Goal: Information Seeking & Learning: Learn about a topic

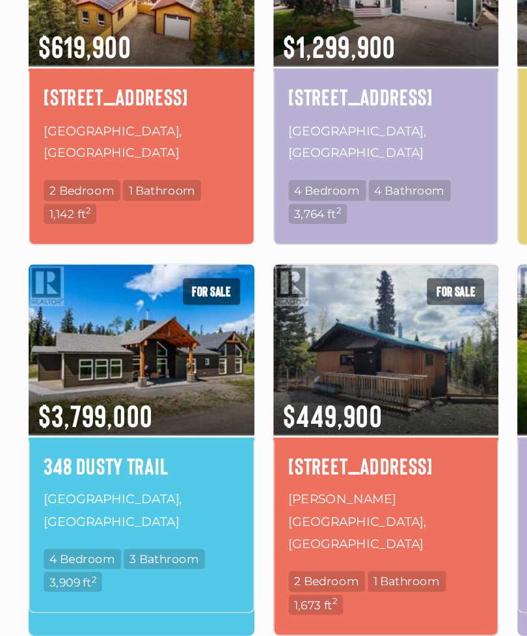
scroll to position [724, 0]
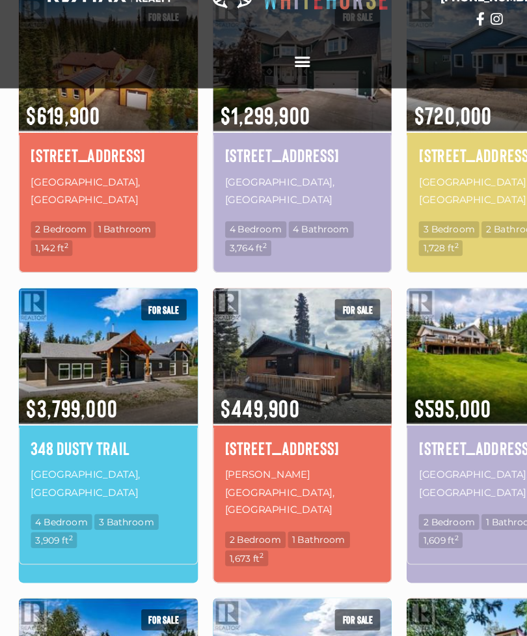
click at [116, 494] on span "3 Bathroom" at bounding box center [112, 501] width 55 height 14
click at [129, 298] on img at bounding box center [97, 358] width 154 height 120
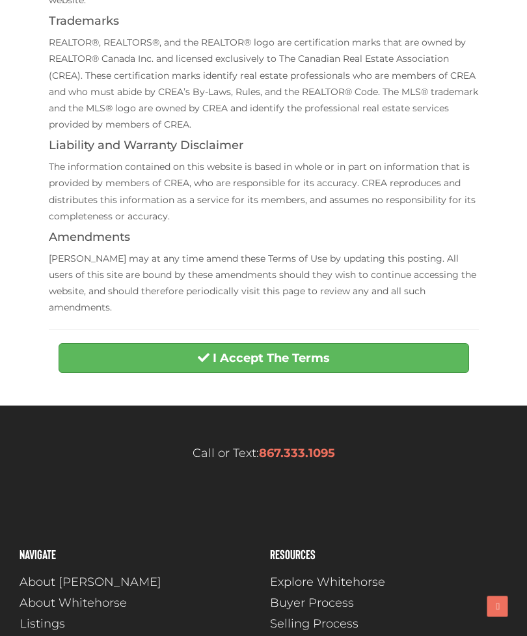
scroll to position [420, 0]
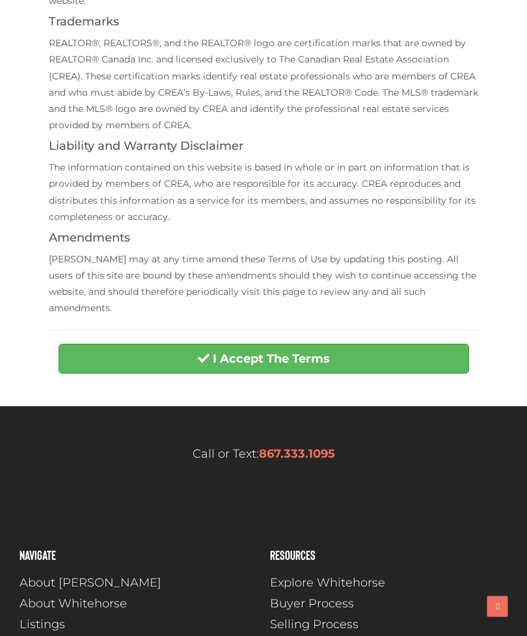
click at [295, 351] on strong "I Accept The Terms" at bounding box center [271, 358] width 117 height 14
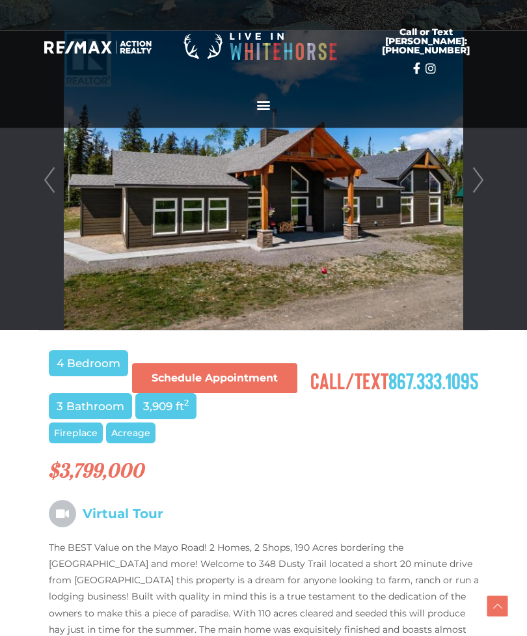
scroll to position [343, 0]
click at [476, 193] on link "Next" at bounding box center [478, 180] width 20 height 299
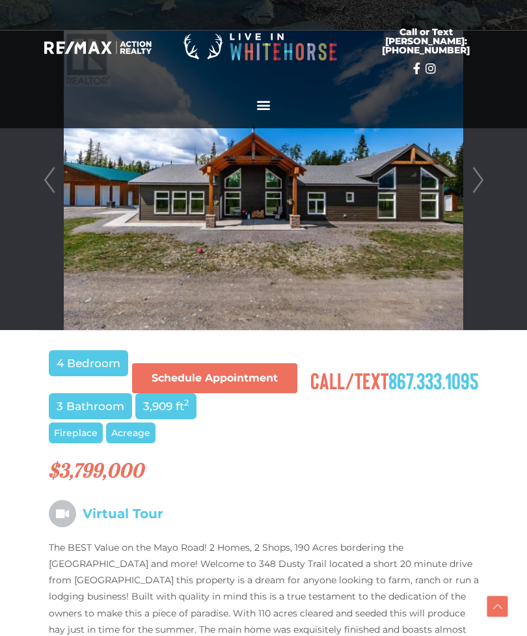
click at [482, 181] on link "Next" at bounding box center [478, 180] width 20 height 299
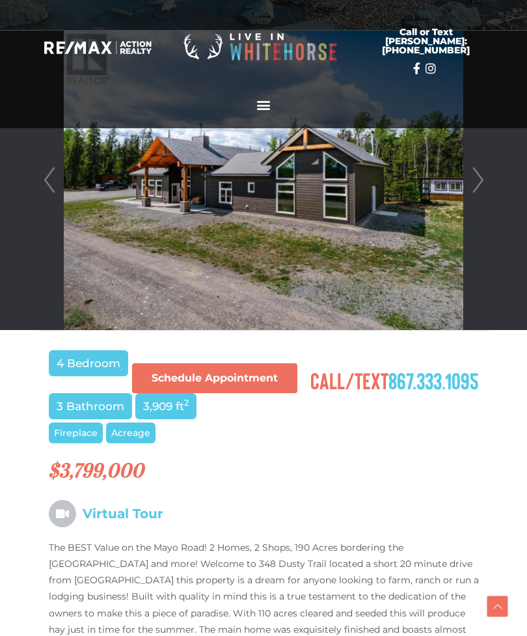
click at [481, 182] on link "Next" at bounding box center [478, 180] width 20 height 299
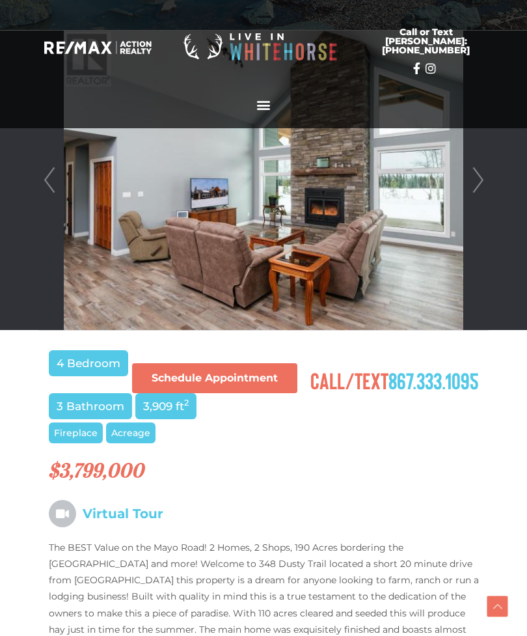
click at [483, 181] on link "Next" at bounding box center [478, 180] width 20 height 299
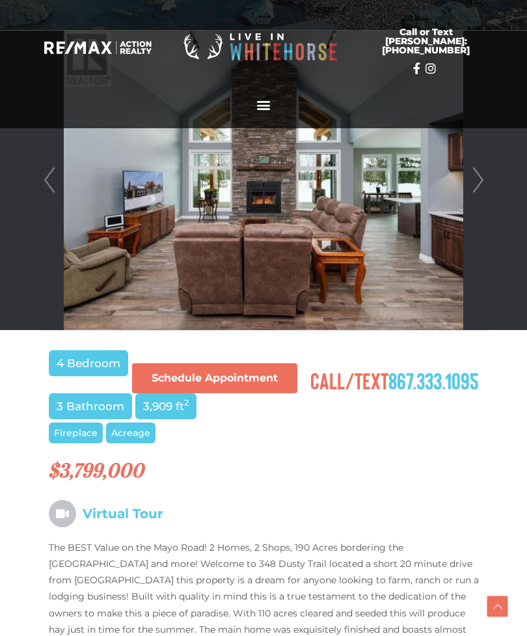
click at [482, 180] on link "Next" at bounding box center [478, 180] width 20 height 299
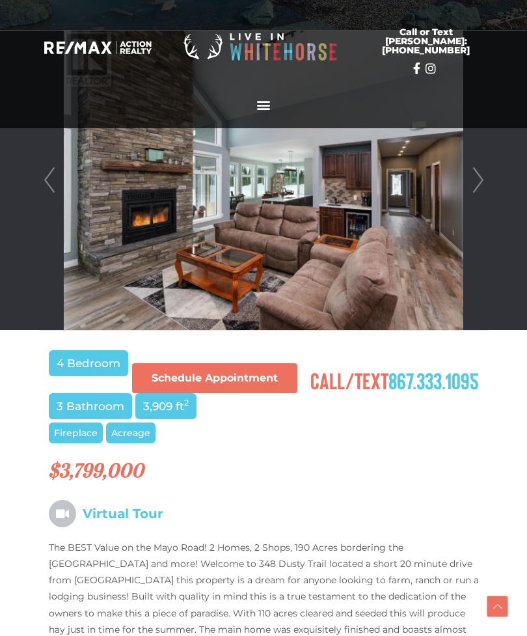
click at [482, 179] on link "Next" at bounding box center [478, 180] width 20 height 299
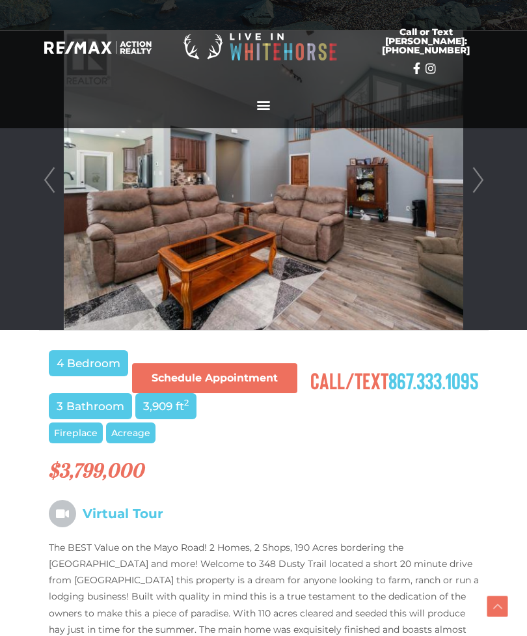
click at [482, 179] on link "Next" at bounding box center [478, 180] width 20 height 299
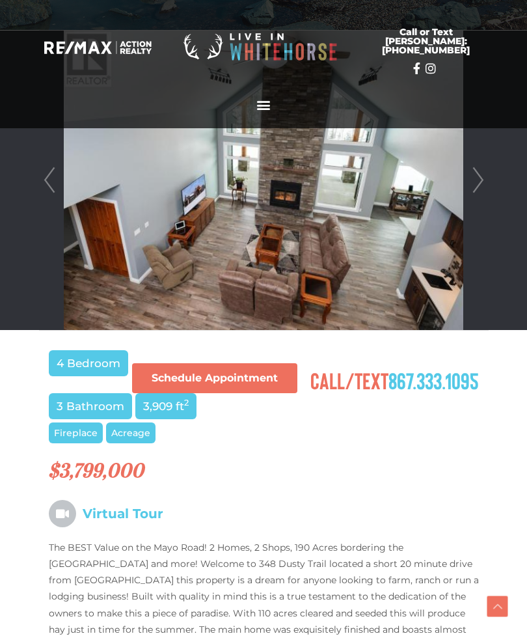
click at [481, 178] on link "Next" at bounding box center [478, 180] width 20 height 299
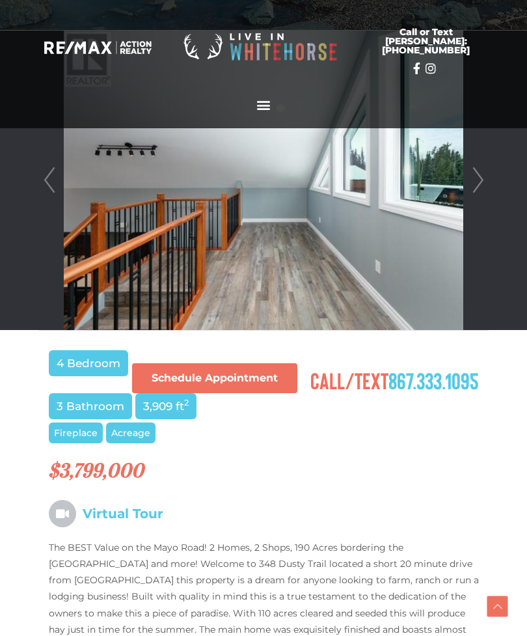
click at [481, 179] on link "Next" at bounding box center [478, 180] width 20 height 299
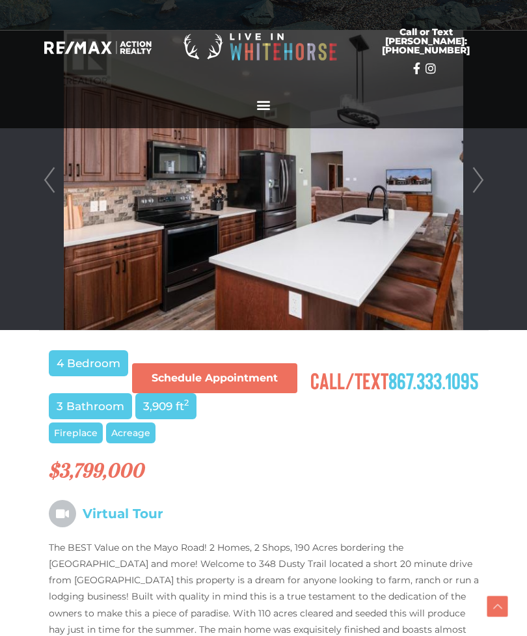
click at [485, 176] on link "Next" at bounding box center [478, 180] width 20 height 299
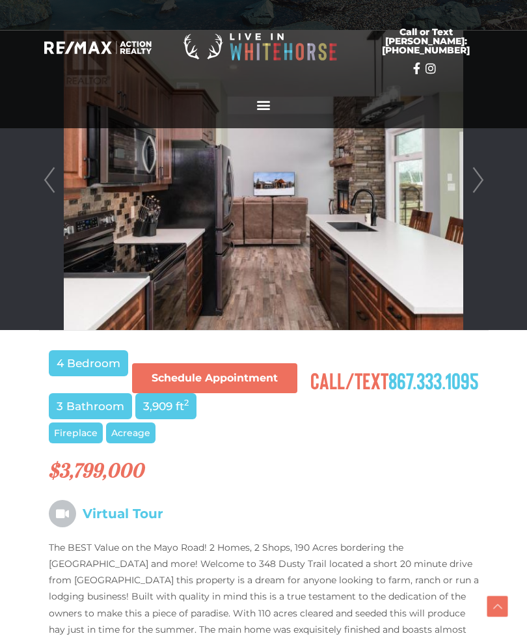
click at [484, 176] on link "Next" at bounding box center [478, 180] width 20 height 299
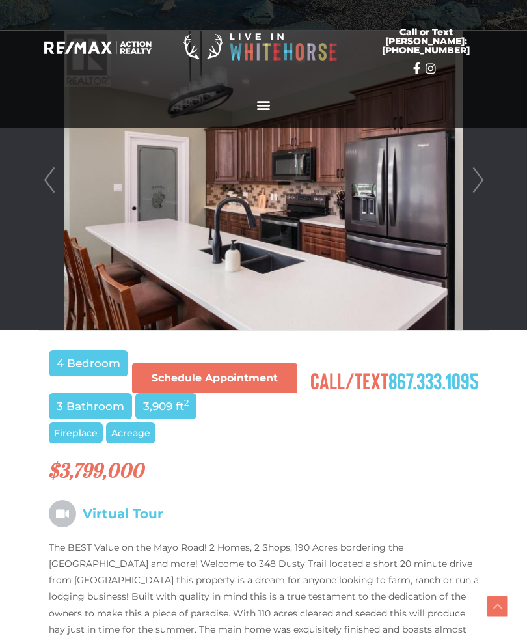
click at [483, 178] on link "Next" at bounding box center [478, 180] width 20 height 299
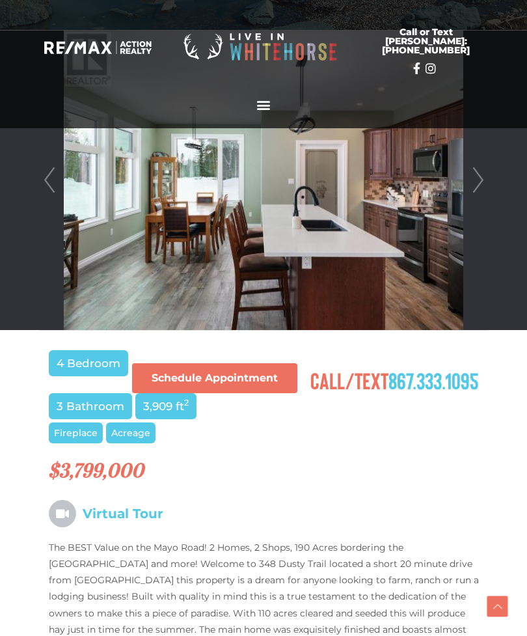
click at [483, 176] on link "Next" at bounding box center [478, 180] width 20 height 299
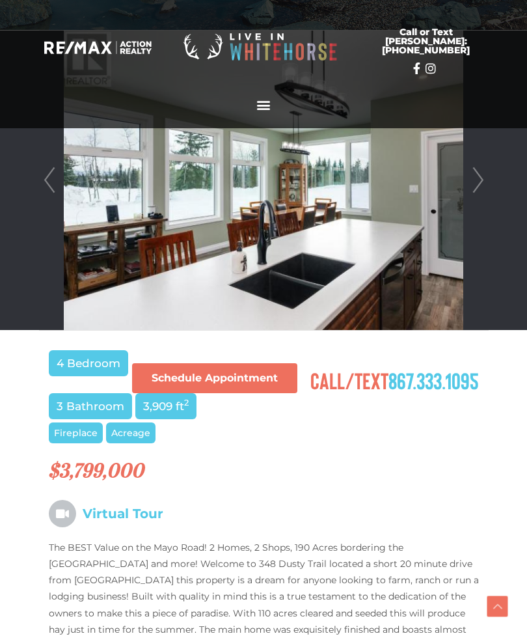
click at [483, 177] on link "Next" at bounding box center [478, 180] width 20 height 299
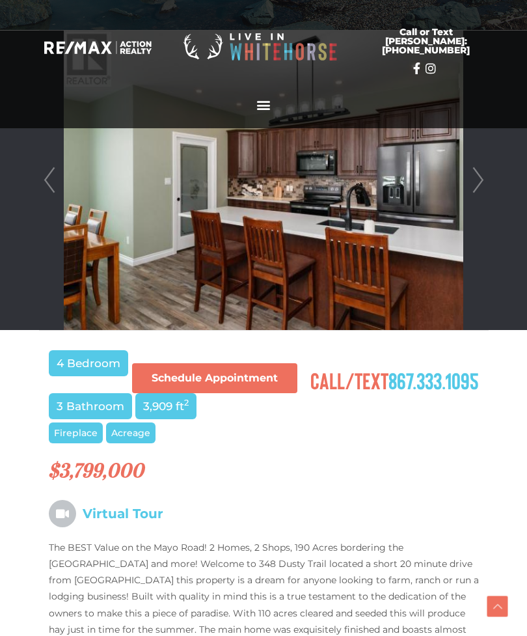
click at [40, 189] on link "Prev" at bounding box center [50, 180] width 20 height 299
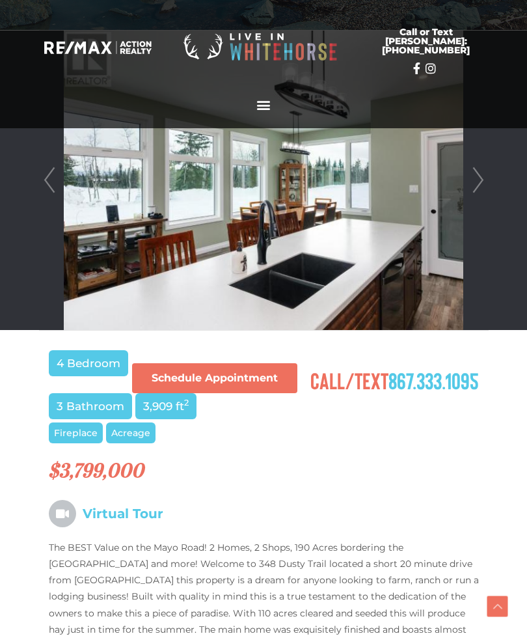
click at [481, 184] on link "Next" at bounding box center [478, 180] width 20 height 299
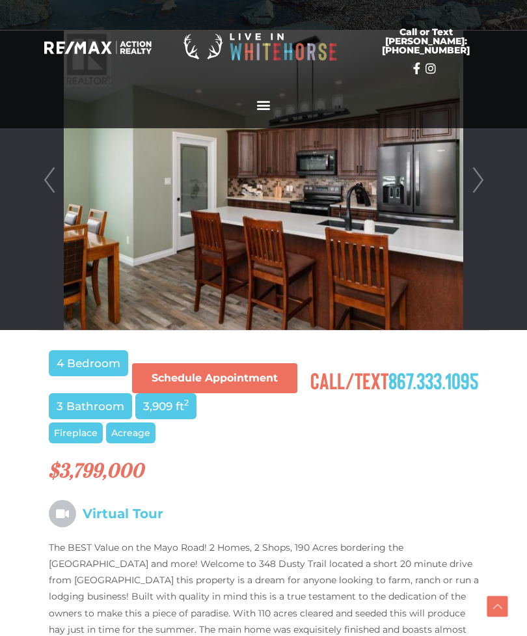
click at [481, 183] on link "Next" at bounding box center [478, 180] width 20 height 299
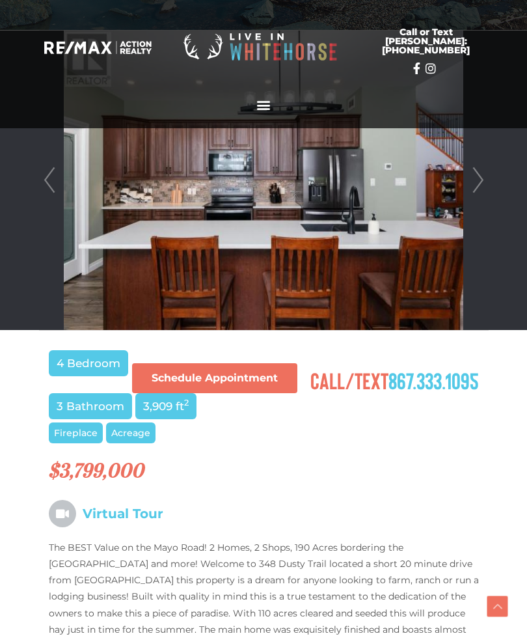
click at [487, 180] on link "Next" at bounding box center [478, 180] width 20 height 299
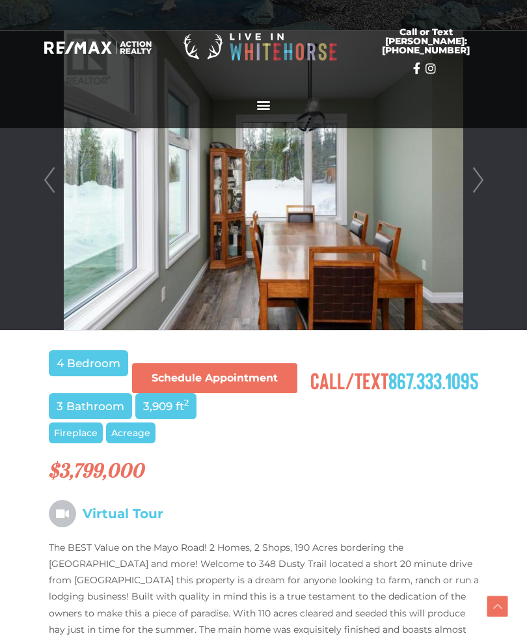
click at [487, 185] on link "Next" at bounding box center [478, 180] width 20 height 299
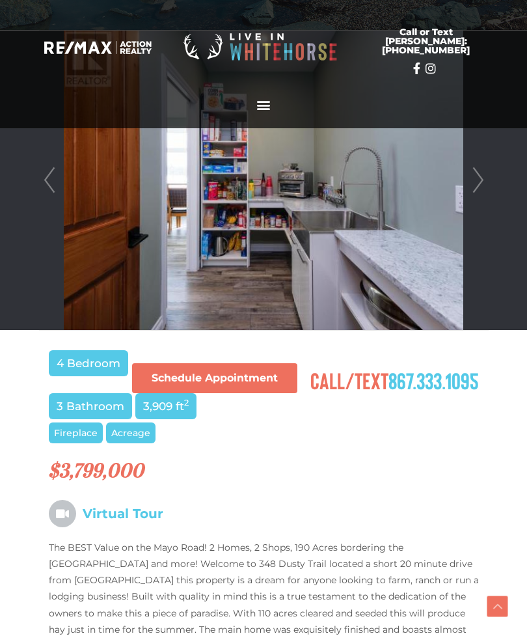
click at [486, 182] on link "Next" at bounding box center [478, 180] width 20 height 299
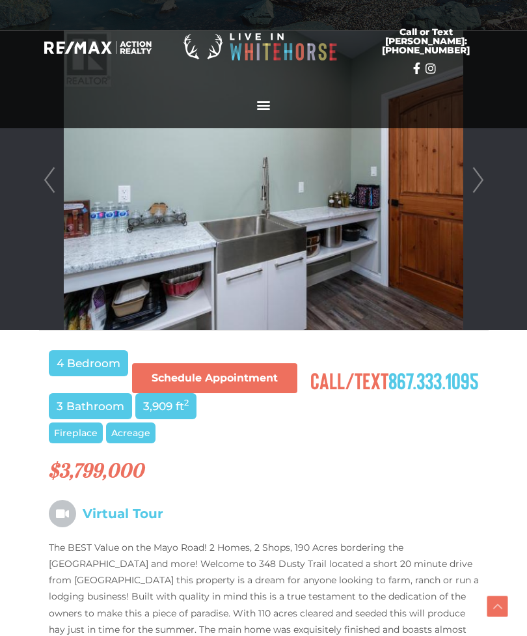
click at [487, 183] on link "Next" at bounding box center [478, 180] width 20 height 299
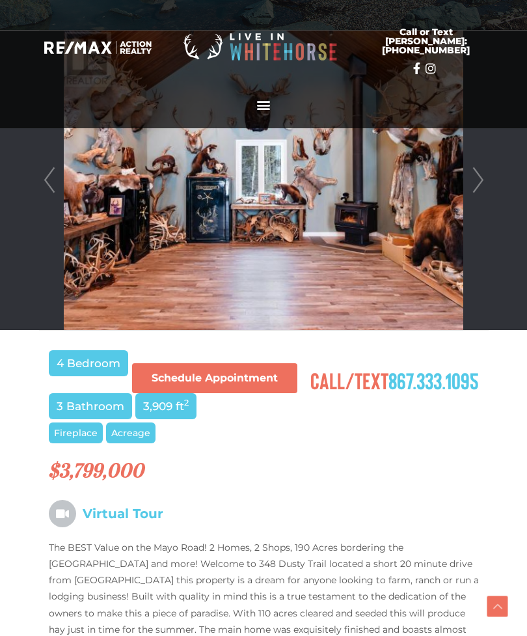
click at [485, 186] on link "Next" at bounding box center [478, 180] width 20 height 299
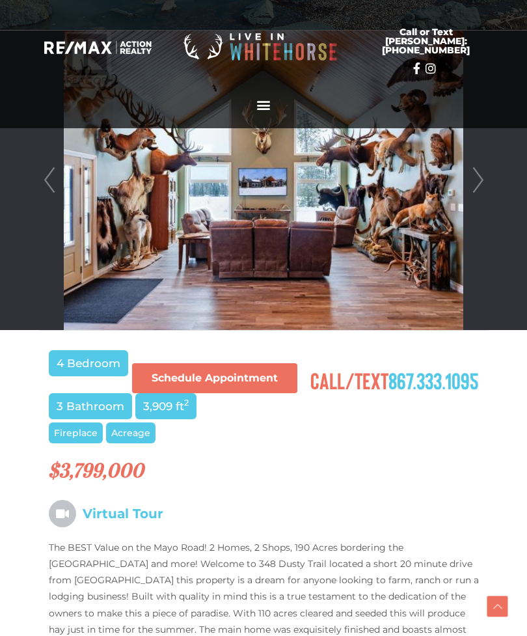
click at [486, 183] on link "Next" at bounding box center [478, 180] width 20 height 299
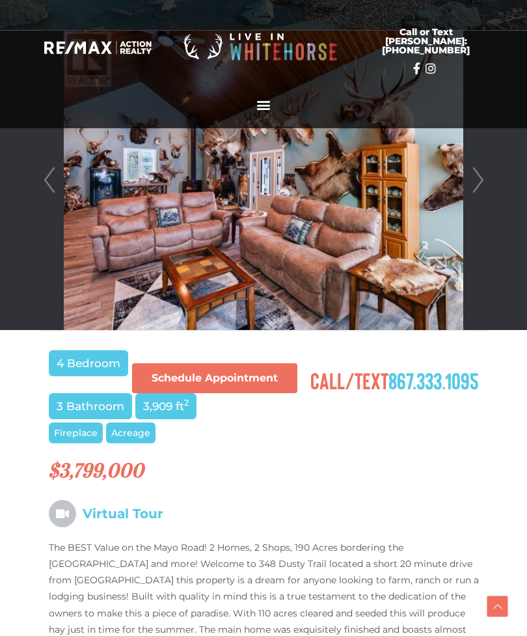
click at [487, 183] on link "Next" at bounding box center [478, 180] width 20 height 299
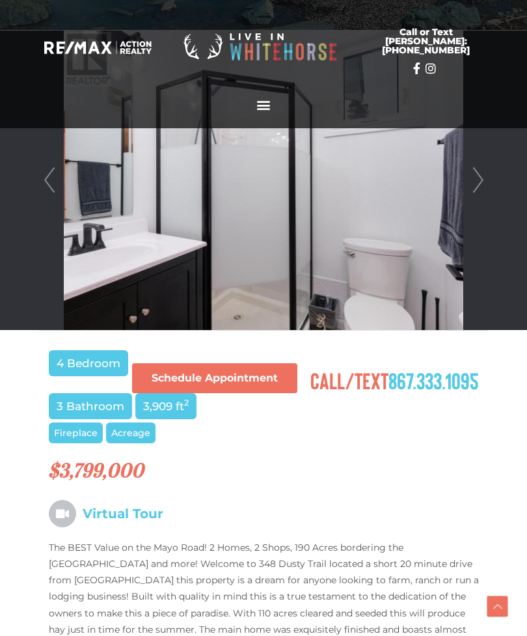
click at [483, 185] on link "Next" at bounding box center [478, 180] width 20 height 299
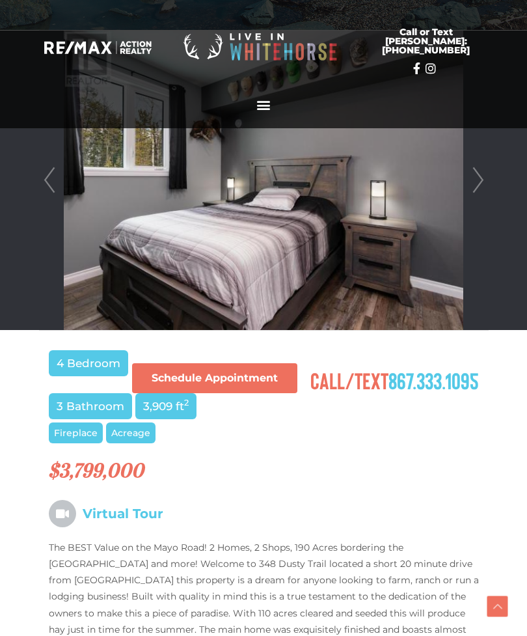
click at [485, 183] on link "Next" at bounding box center [478, 180] width 20 height 299
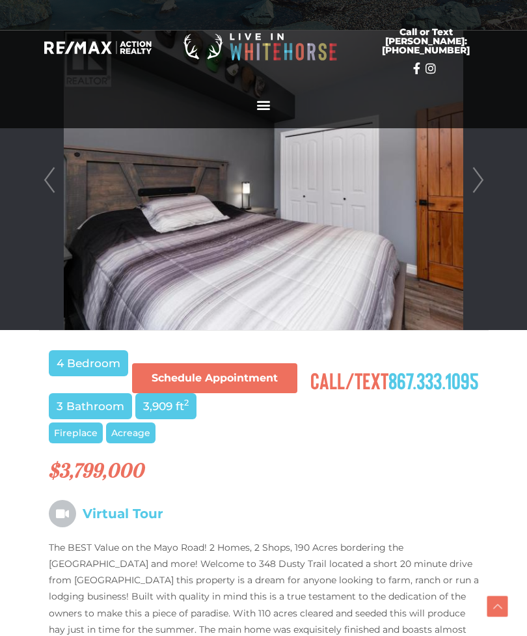
click at [486, 183] on link "Next" at bounding box center [478, 180] width 20 height 299
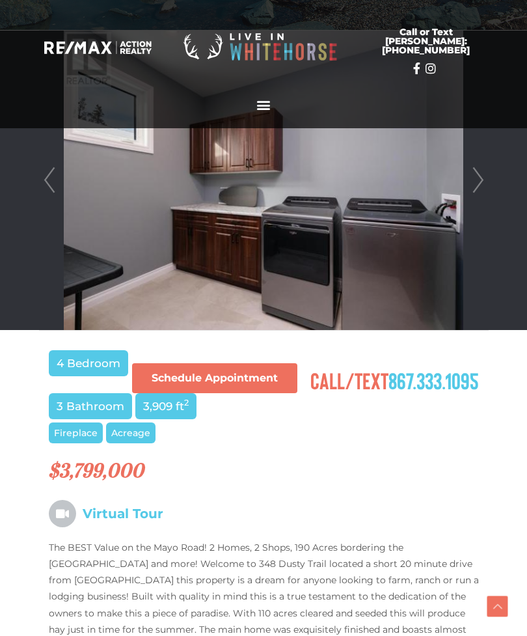
click at [485, 182] on link "Next" at bounding box center [478, 180] width 20 height 299
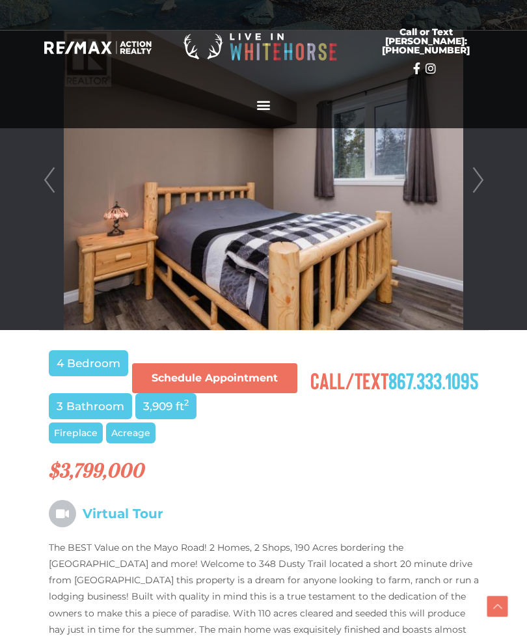
click at [486, 183] on link "Next" at bounding box center [478, 180] width 20 height 299
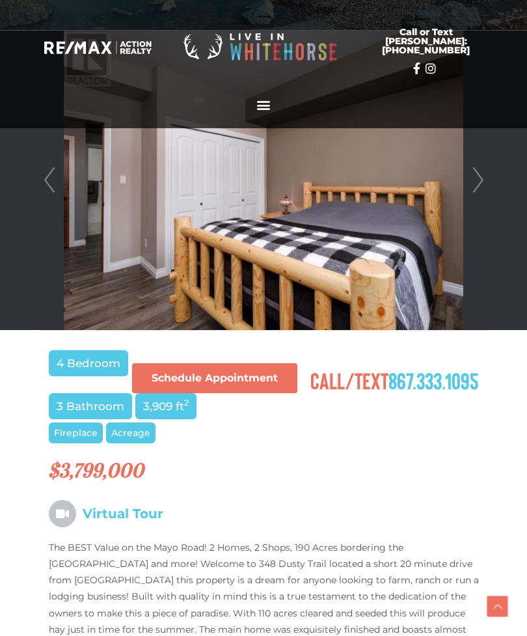
click at [485, 183] on link "Next" at bounding box center [478, 180] width 20 height 299
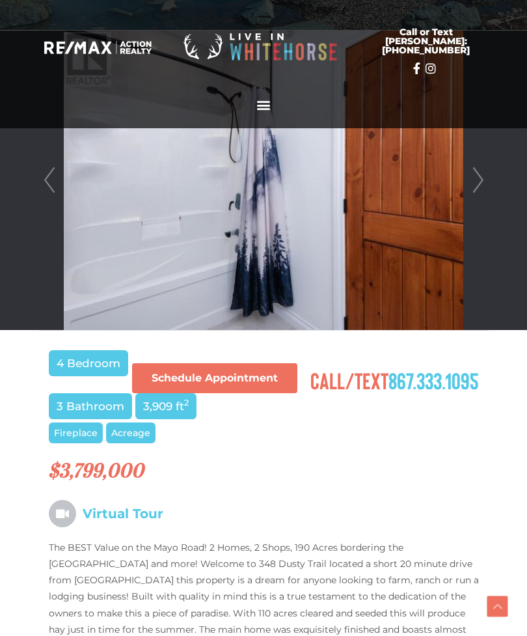
click at [485, 182] on link "Next" at bounding box center [478, 180] width 20 height 299
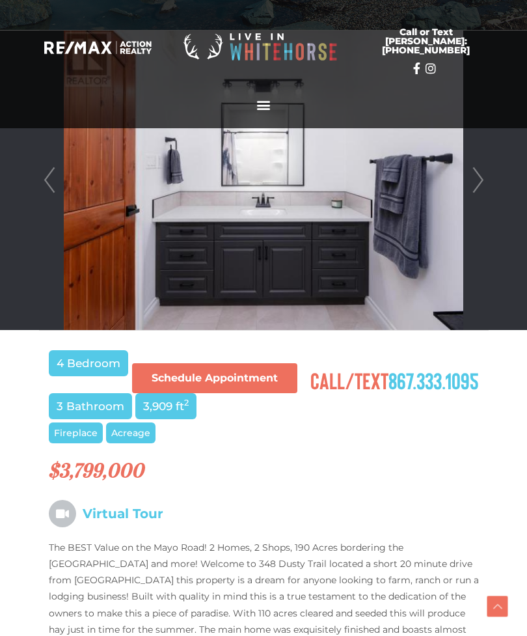
click at [485, 182] on link "Next" at bounding box center [478, 180] width 20 height 299
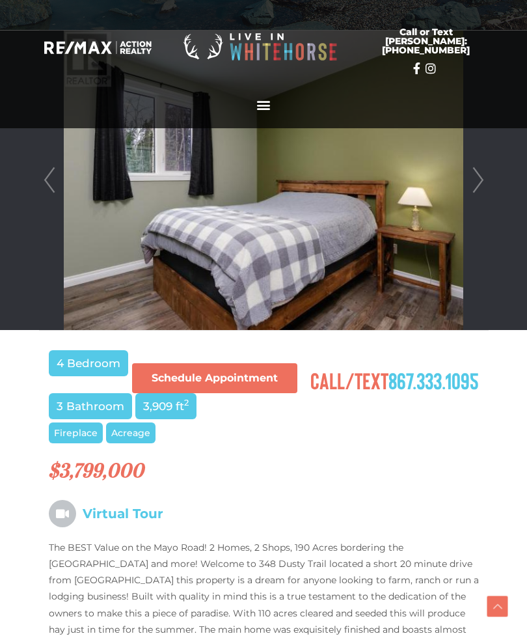
click at [484, 182] on link "Next" at bounding box center [478, 180] width 20 height 299
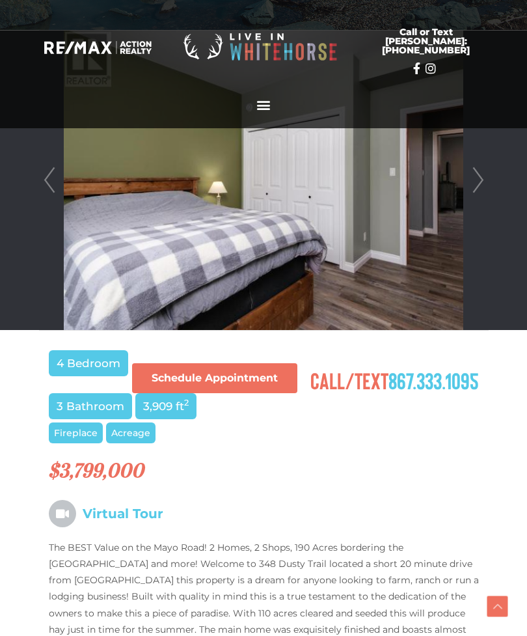
click at [485, 182] on link "Next" at bounding box center [478, 180] width 20 height 299
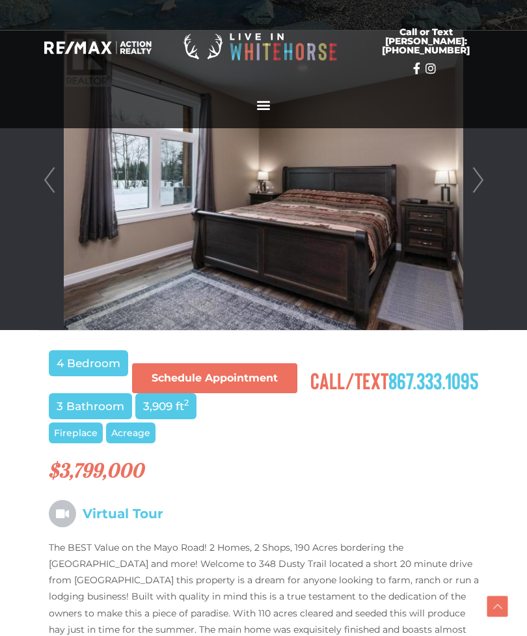
click at [485, 182] on link "Next" at bounding box center [478, 180] width 20 height 299
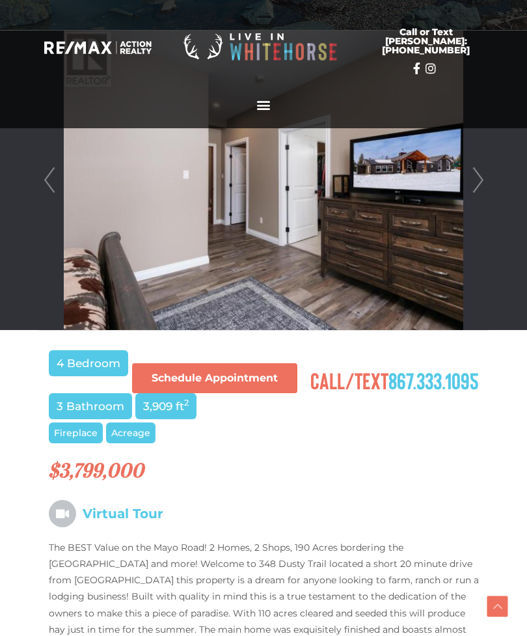
click at [485, 182] on link "Next" at bounding box center [478, 180] width 20 height 299
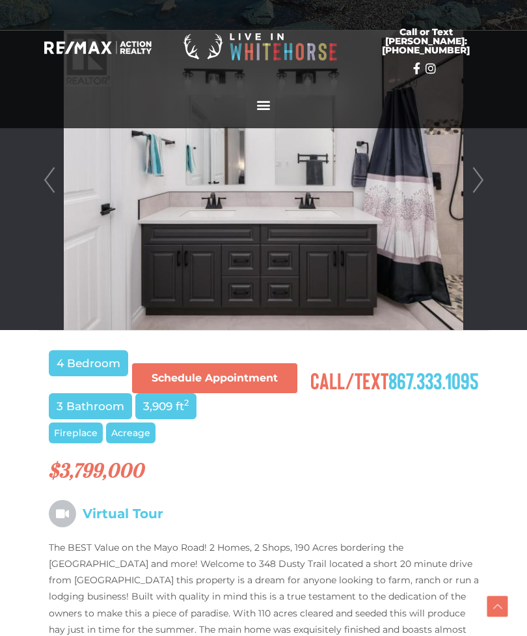
click at [485, 182] on link "Next" at bounding box center [478, 180] width 20 height 299
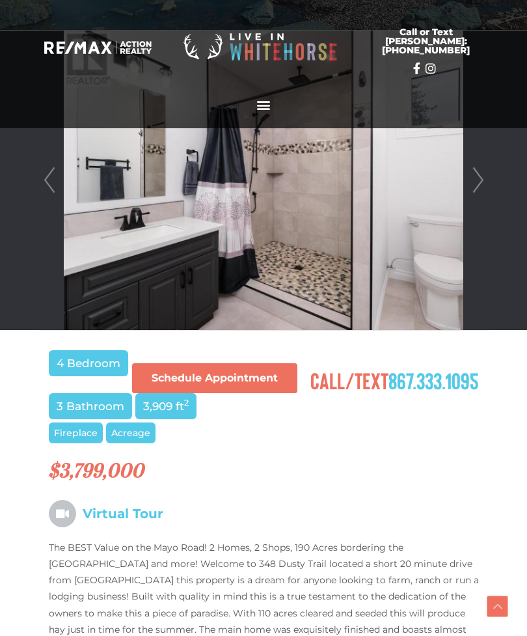
click at [484, 182] on link "Next" at bounding box center [478, 180] width 20 height 299
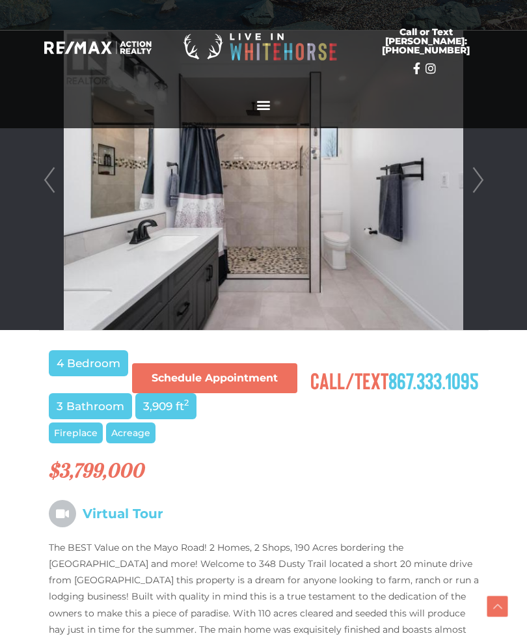
click at [484, 182] on link "Next" at bounding box center [478, 180] width 20 height 299
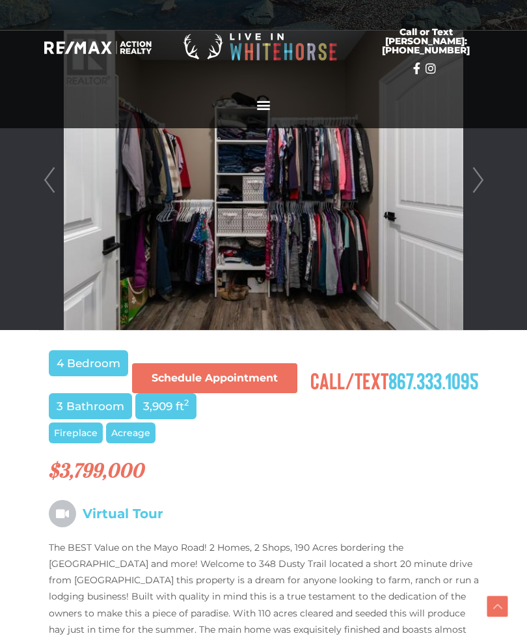
click at [487, 182] on link "Next" at bounding box center [478, 180] width 20 height 299
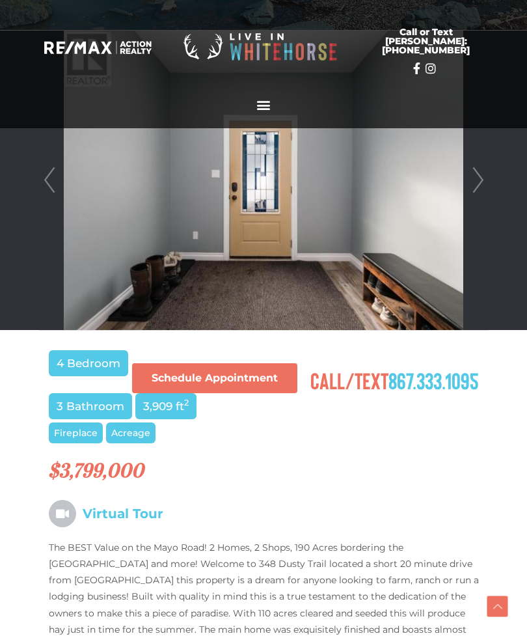
click at [484, 182] on link "Next" at bounding box center [478, 180] width 20 height 299
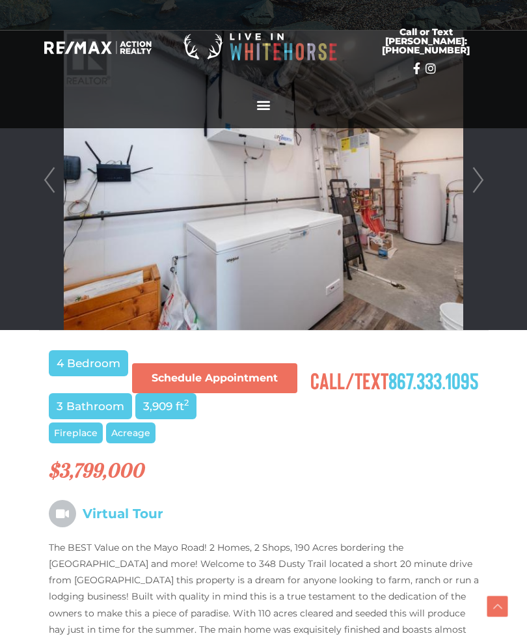
click at [484, 182] on link "Next" at bounding box center [478, 180] width 20 height 299
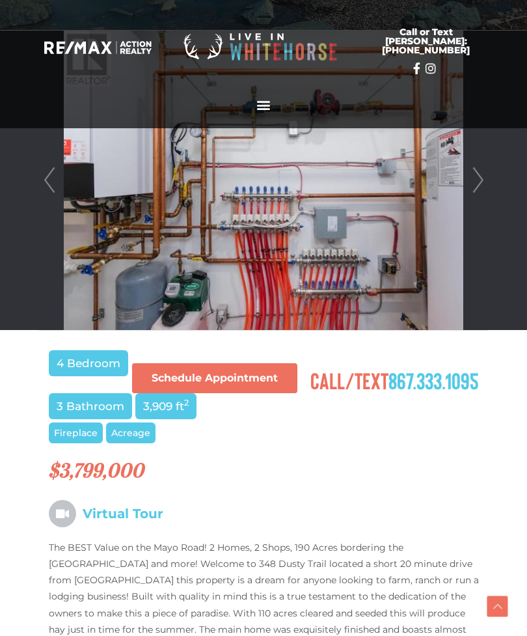
click at [483, 181] on link "Next" at bounding box center [478, 180] width 20 height 299
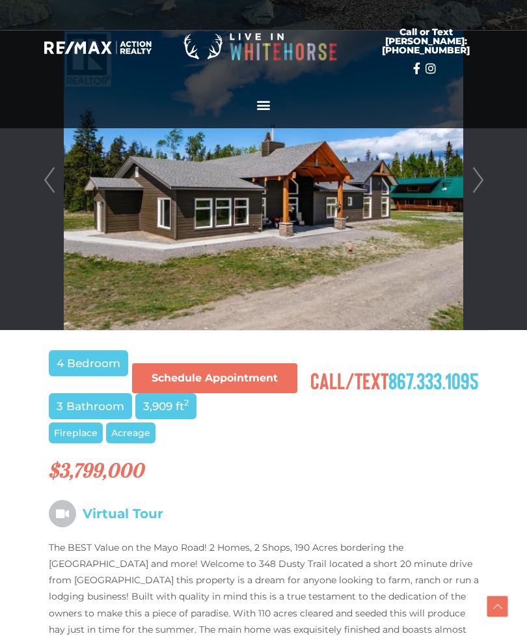
click at [484, 183] on link "Next" at bounding box center [478, 180] width 20 height 299
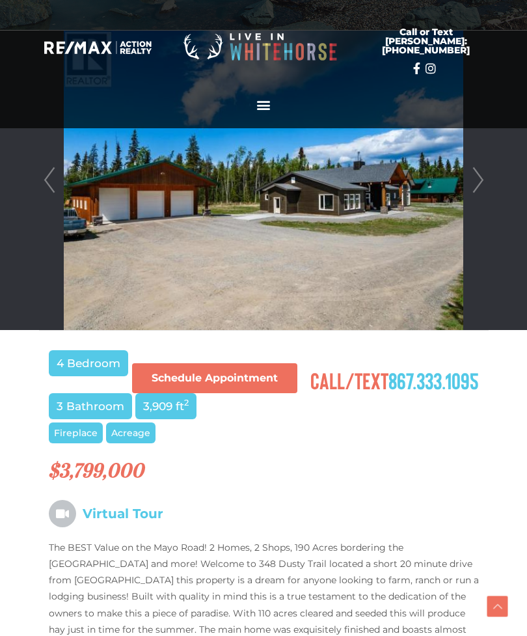
click at [481, 180] on link "Next" at bounding box center [478, 180] width 20 height 299
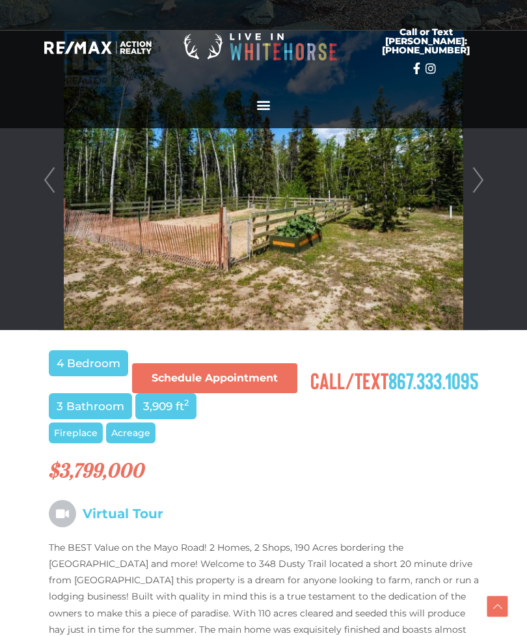
click at [478, 189] on link "Next" at bounding box center [478, 180] width 20 height 299
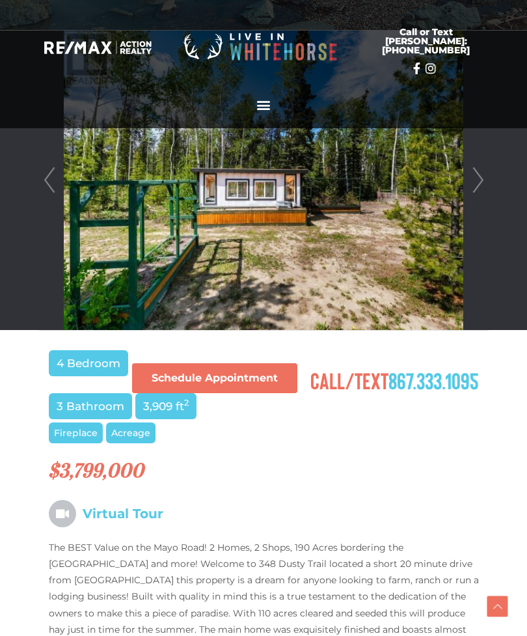
click at [477, 182] on link "Next" at bounding box center [478, 180] width 20 height 299
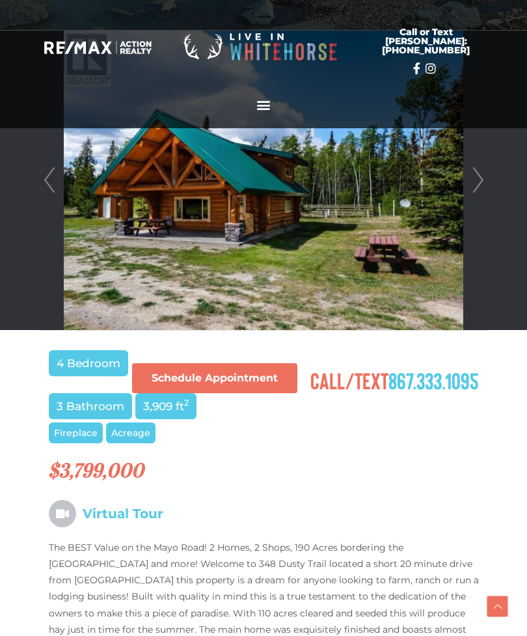
click at [481, 180] on link "Next" at bounding box center [478, 180] width 20 height 299
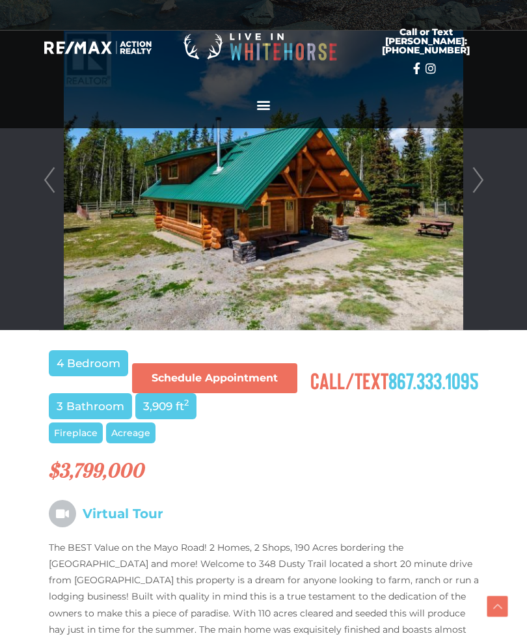
click at [478, 181] on link "Next" at bounding box center [478, 180] width 20 height 299
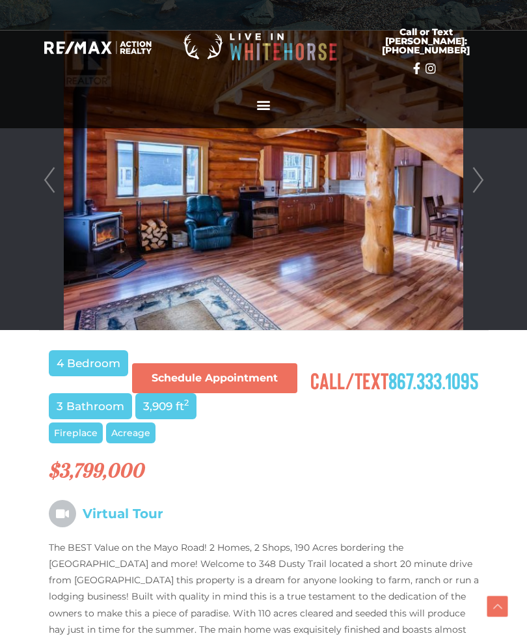
click at [479, 181] on link "Next" at bounding box center [478, 180] width 20 height 299
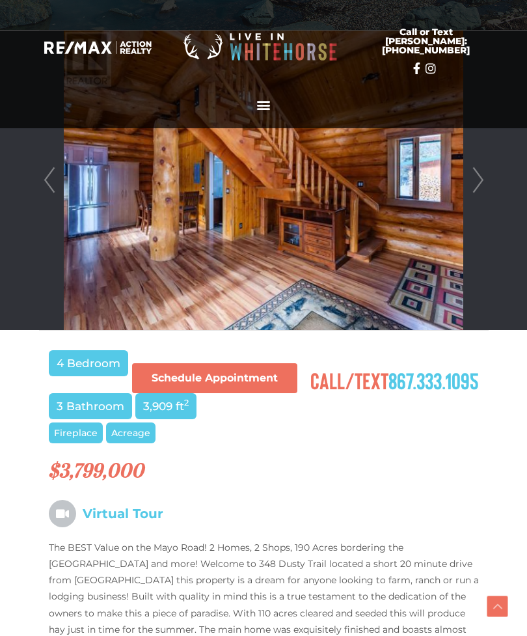
click at [476, 182] on link "Next" at bounding box center [478, 180] width 20 height 299
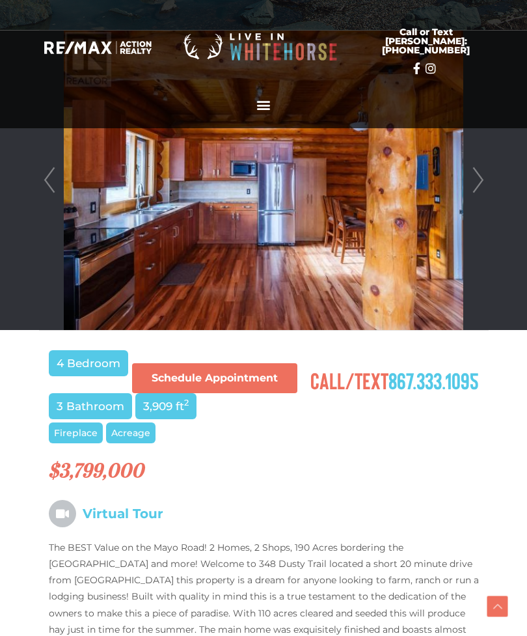
click at [476, 182] on link "Next" at bounding box center [478, 180] width 20 height 299
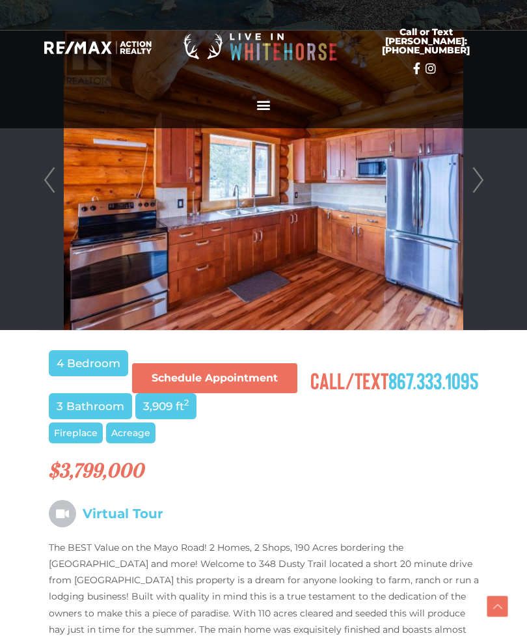
click at [477, 181] on link "Next" at bounding box center [478, 180] width 20 height 299
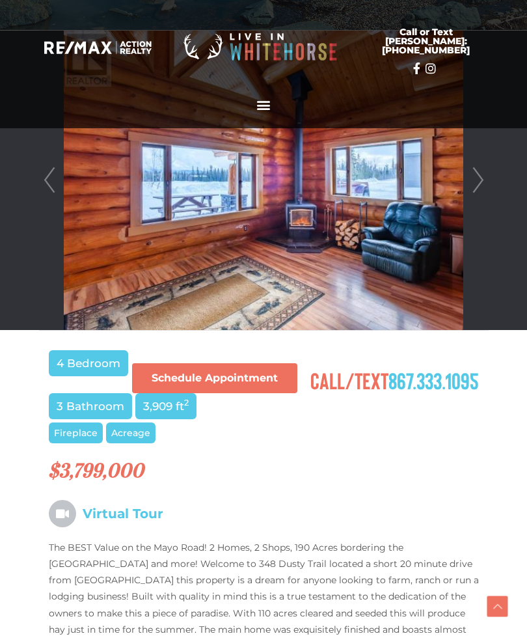
click at [475, 183] on link "Next" at bounding box center [478, 180] width 20 height 299
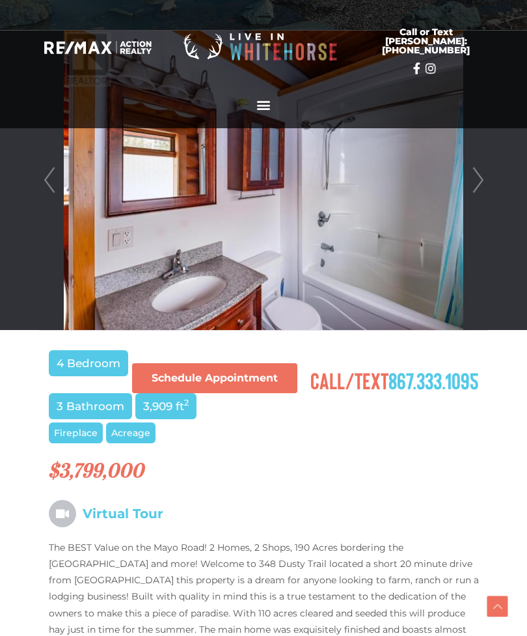
click at [476, 182] on link "Next" at bounding box center [478, 180] width 20 height 299
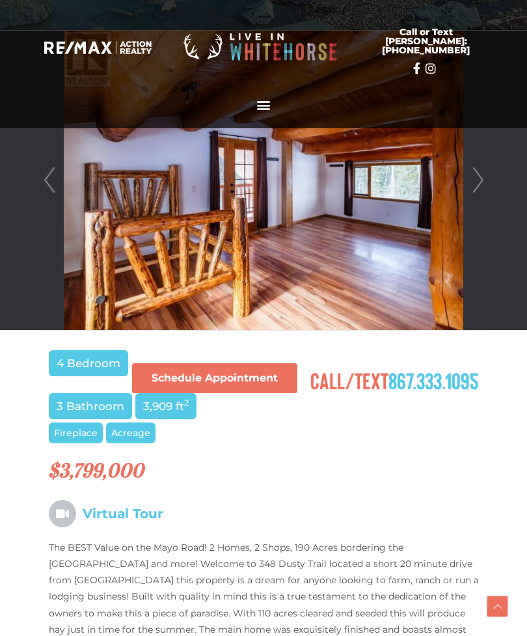
click at [474, 183] on link "Next" at bounding box center [478, 180] width 20 height 299
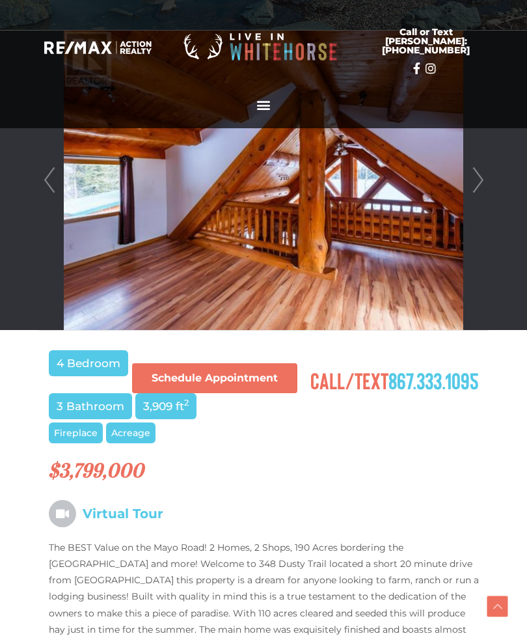
click at [476, 182] on link "Next" at bounding box center [478, 180] width 20 height 299
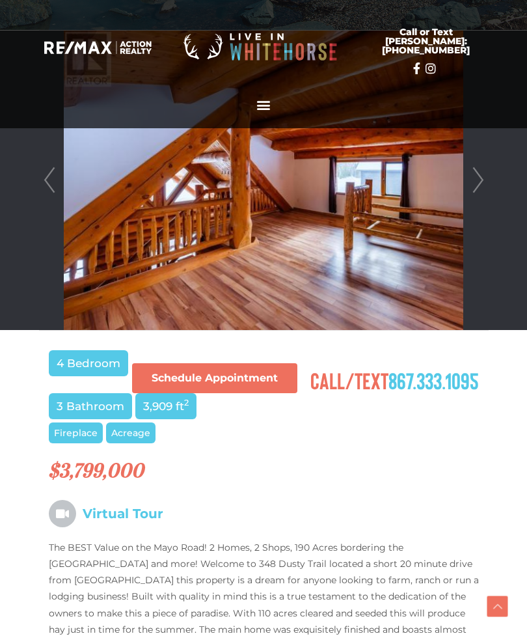
click at [476, 183] on link "Next" at bounding box center [478, 180] width 20 height 299
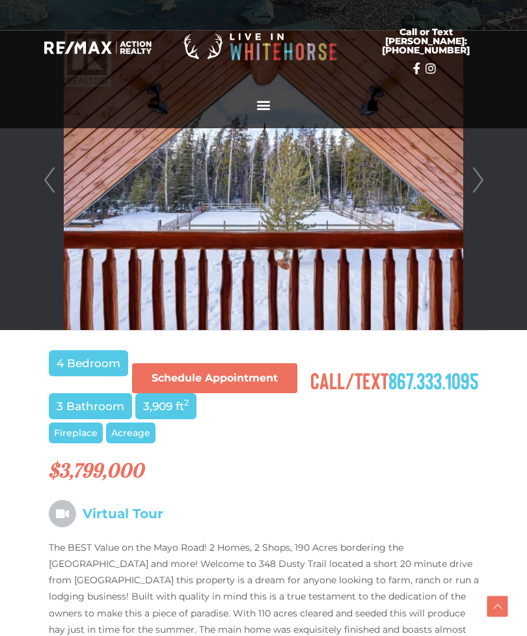
click at [477, 181] on link "Next" at bounding box center [478, 180] width 20 height 299
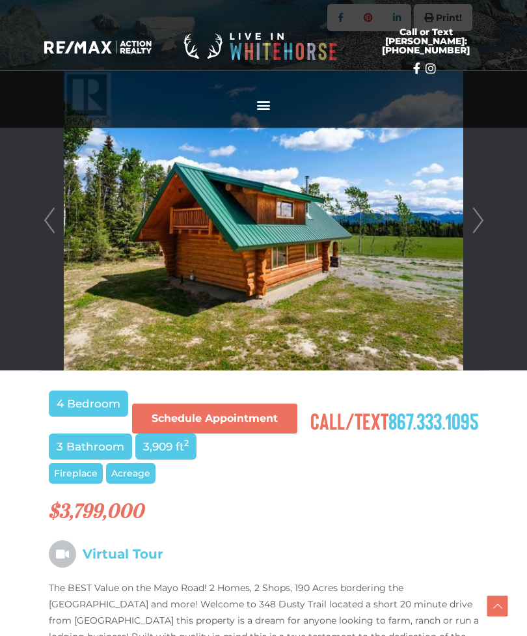
scroll to position [303, 0]
click at [479, 225] on link "Next" at bounding box center [478, 220] width 20 height 299
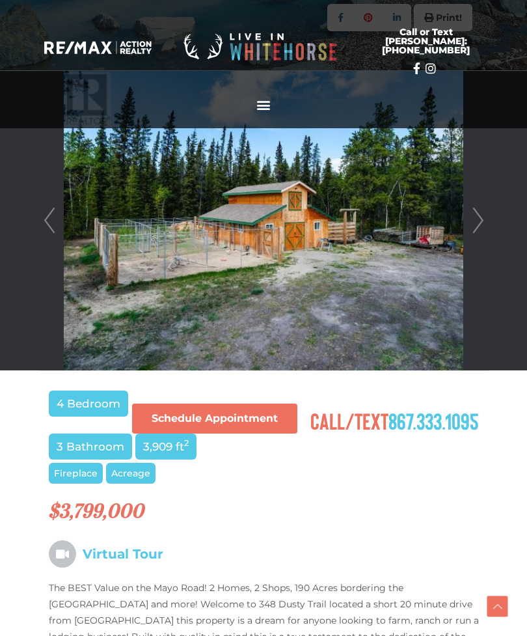
click at [476, 235] on link "Next" at bounding box center [478, 220] width 20 height 299
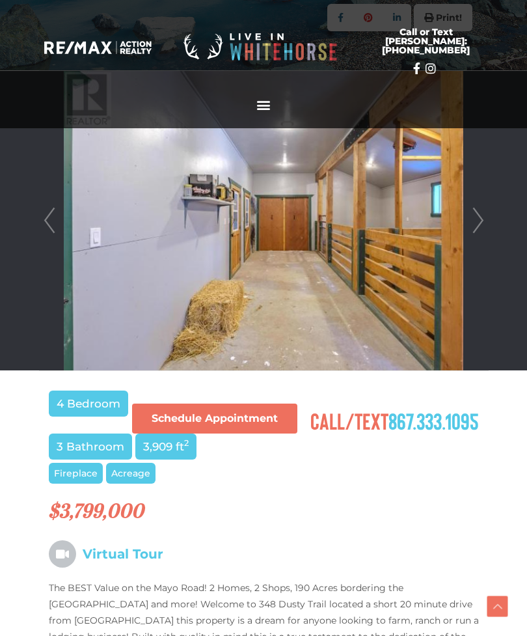
click at [480, 230] on link "Next" at bounding box center [478, 220] width 20 height 299
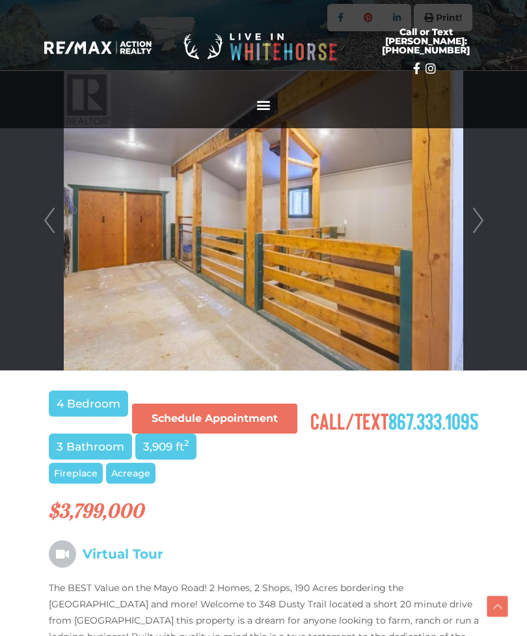
click at [475, 237] on link "Next" at bounding box center [478, 220] width 20 height 299
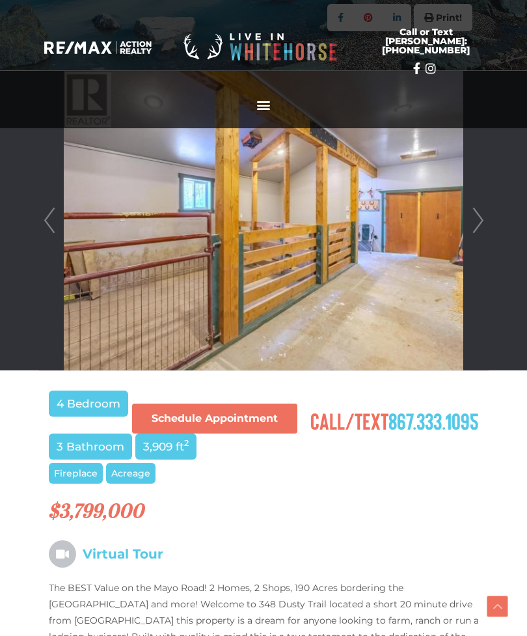
click at [483, 230] on link "Next" at bounding box center [478, 220] width 20 height 299
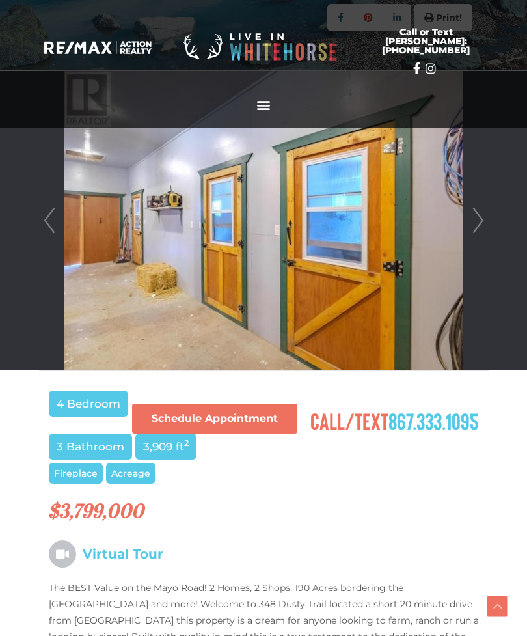
click at [486, 230] on link "Next" at bounding box center [478, 220] width 20 height 299
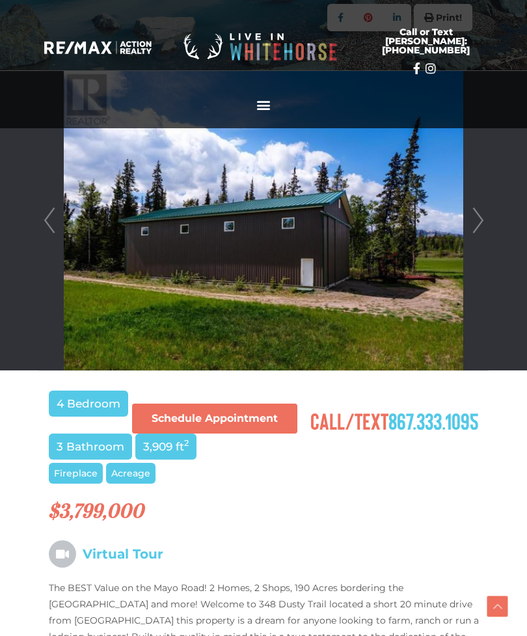
click at [487, 226] on link "Next" at bounding box center [478, 220] width 20 height 299
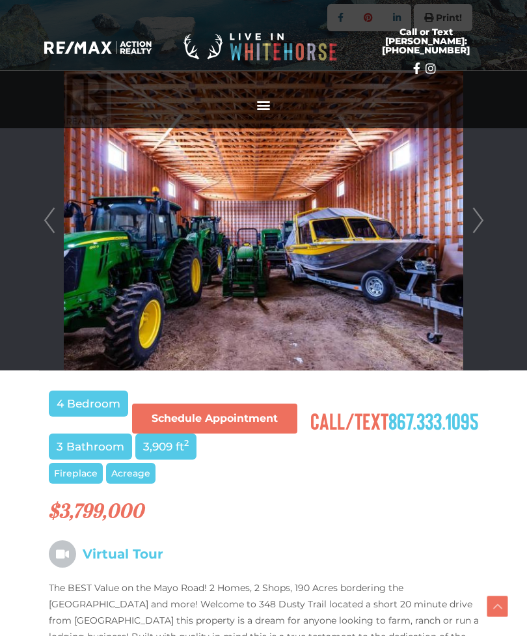
click at [479, 229] on link "Next" at bounding box center [478, 220] width 20 height 299
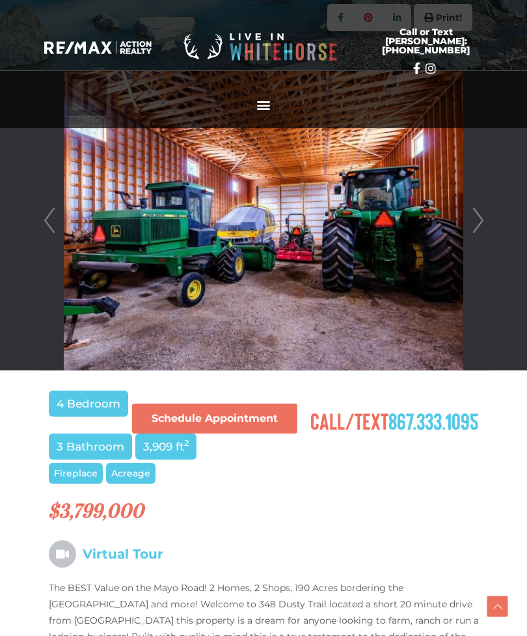
click at [485, 225] on link "Next" at bounding box center [478, 220] width 20 height 299
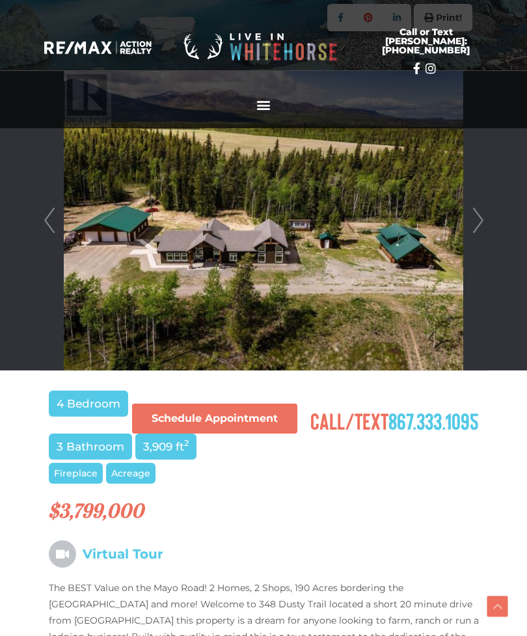
click at [478, 226] on link "Next" at bounding box center [478, 220] width 20 height 299
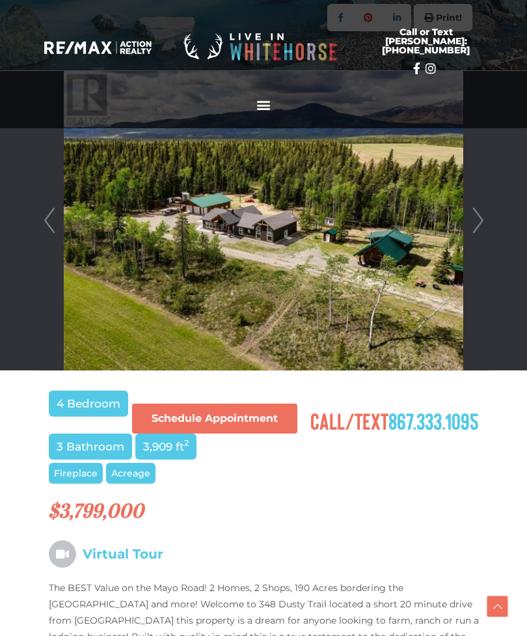
click at [485, 226] on link "Next" at bounding box center [478, 220] width 20 height 299
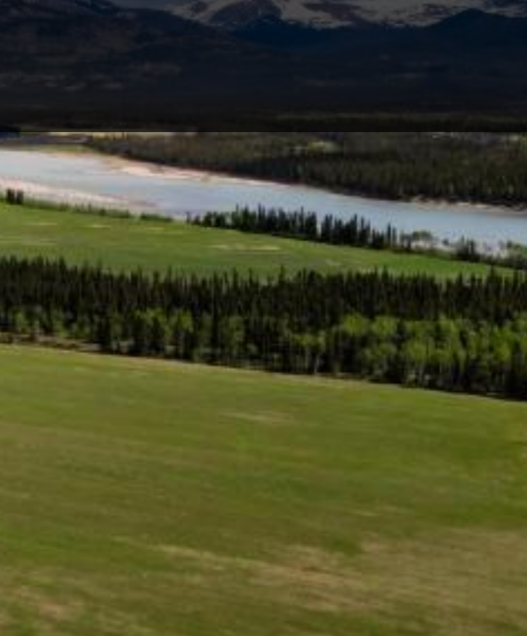
scroll to position [253, 0]
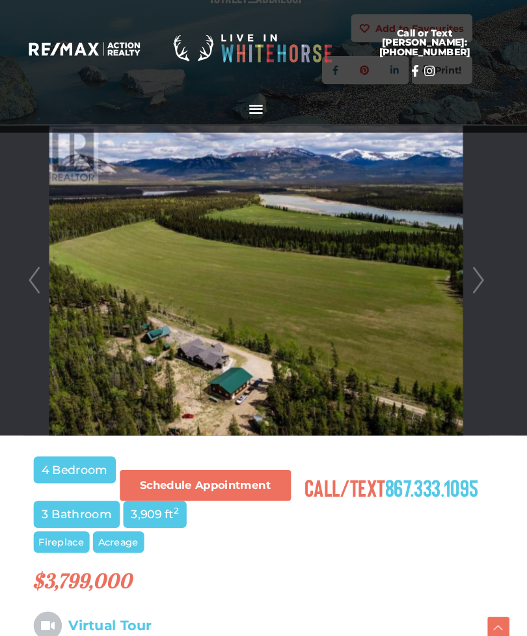
click at [40, 277] on link "Prev" at bounding box center [50, 270] width 20 height 299
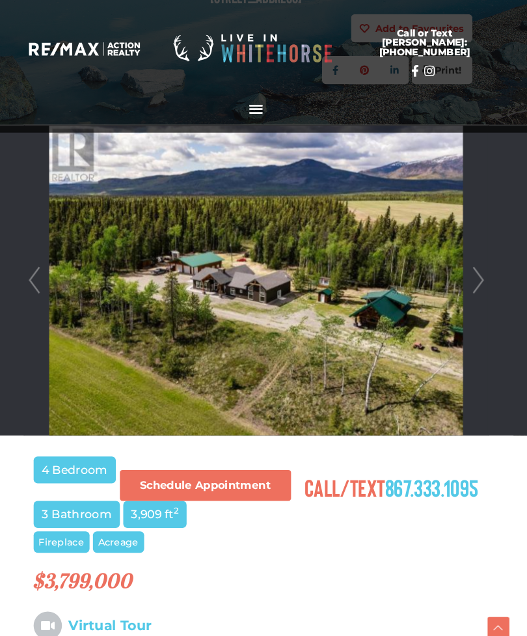
click at [468, 280] on link "Next" at bounding box center [478, 270] width 20 height 299
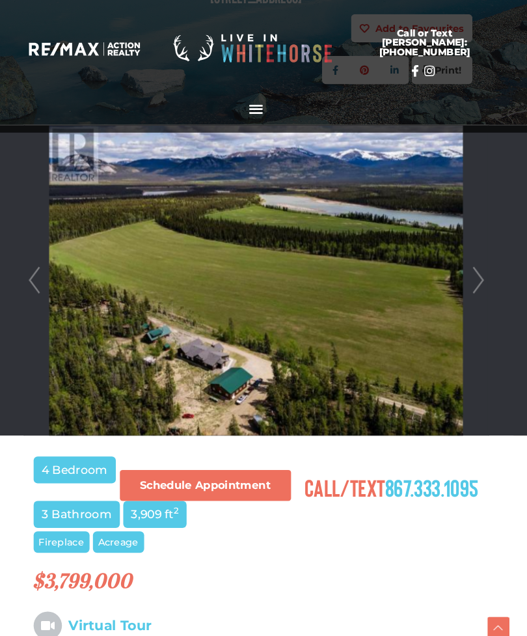
click at [468, 267] on link "Next" at bounding box center [478, 270] width 20 height 299
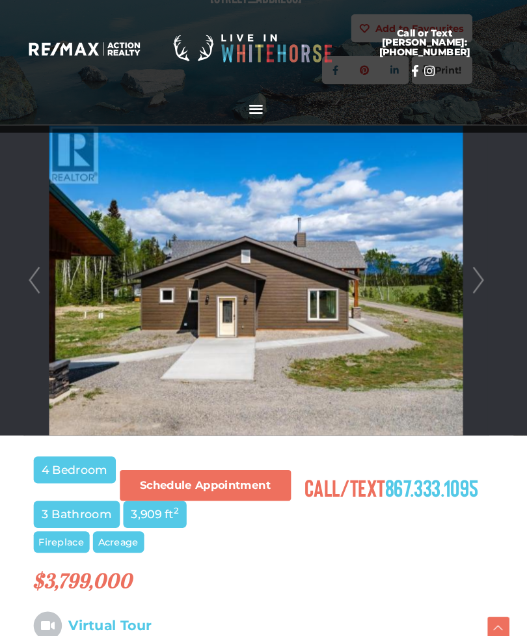
click at [468, 272] on link "Next" at bounding box center [478, 270] width 20 height 299
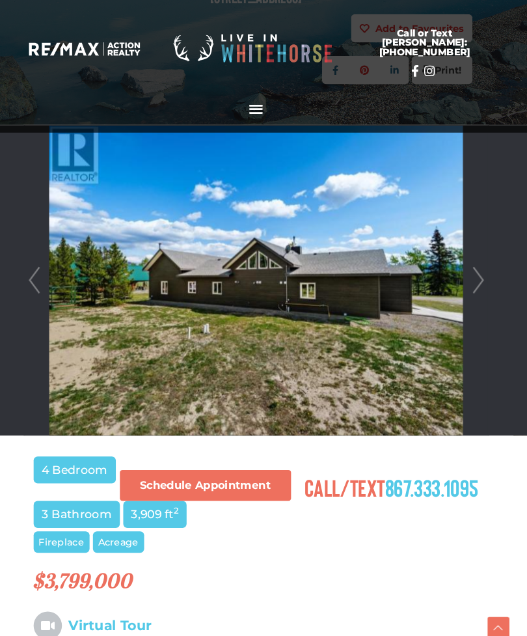
click at [468, 269] on link "Next" at bounding box center [478, 270] width 20 height 299
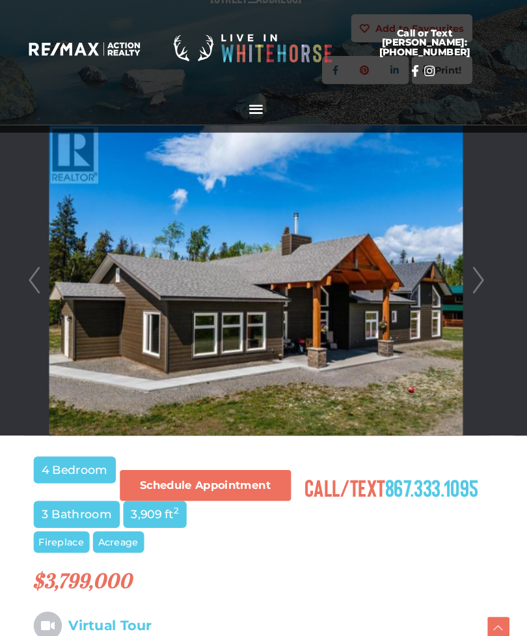
click at [40, 272] on div at bounding box center [264, 270] width 448 height 299
click at [40, 276] on link "Prev" at bounding box center [50, 270] width 20 height 299
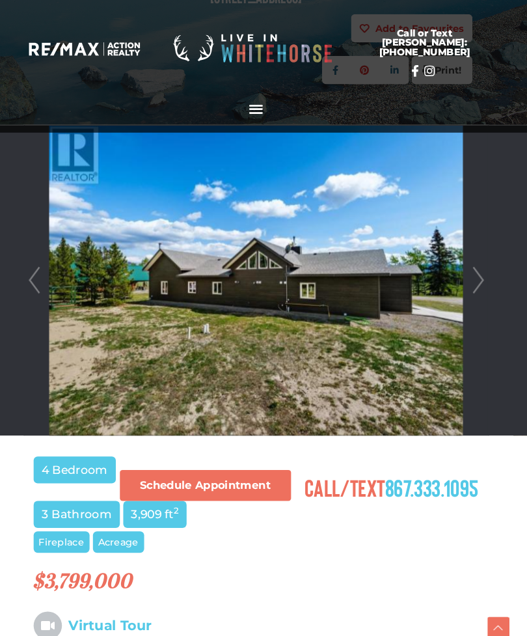
click at [40, 275] on link "Prev" at bounding box center [50, 270] width 20 height 299
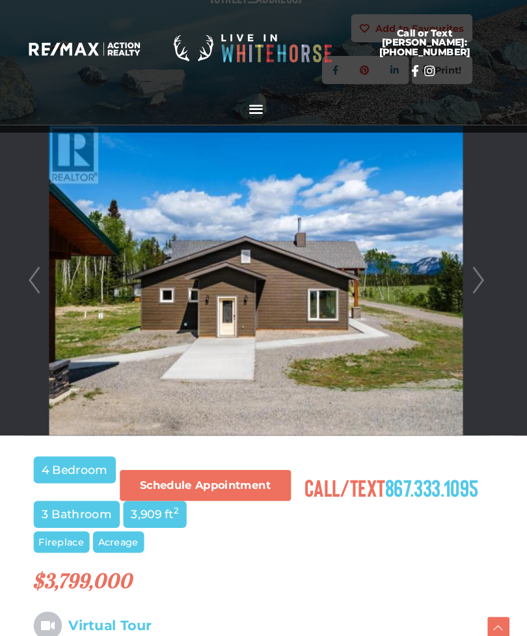
click at [40, 277] on link "Prev" at bounding box center [50, 270] width 20 height 299
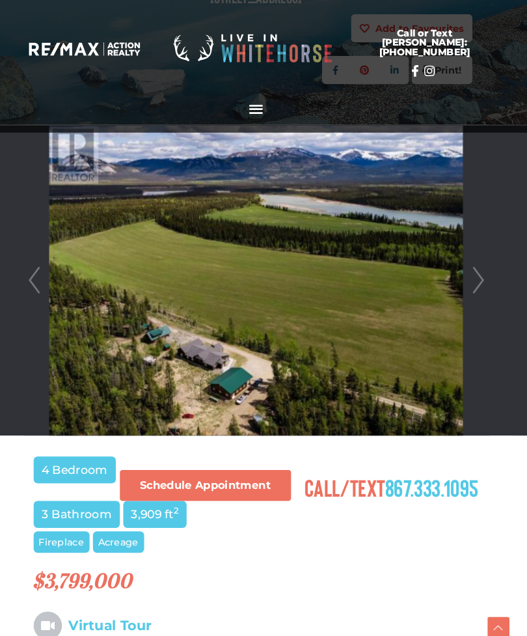
click at [40, 277] on link "Prev" at bounding box center [50, 270] width 20 height 299
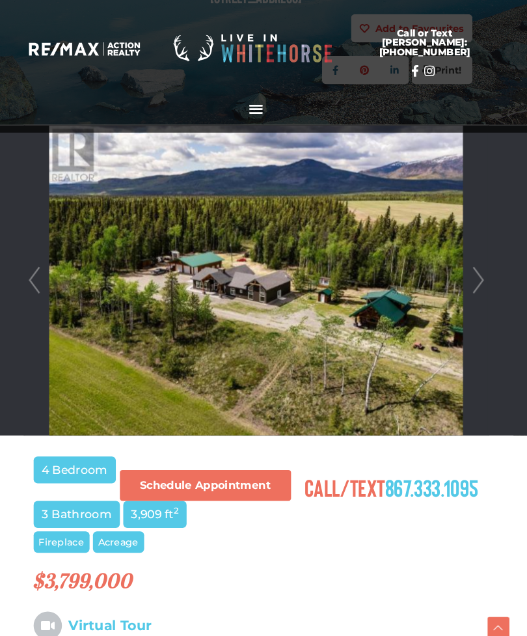
click at [483, 268] on div at bounding box center [264, 270] width 448 height 299
click at [468, 277] on link "Next" at bounding box center [478, 270] width 20 height 299
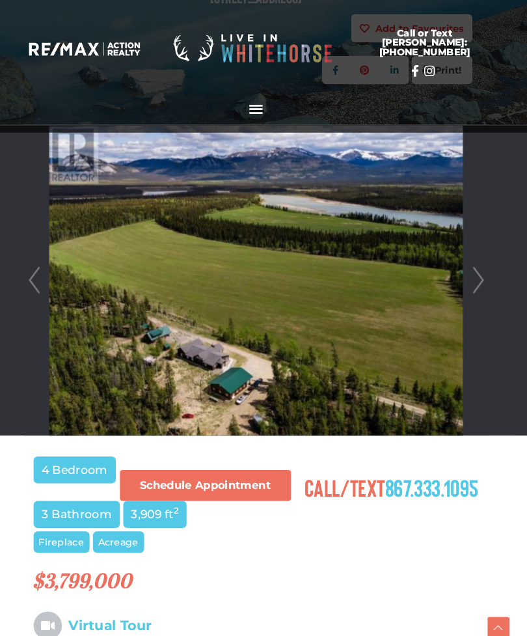
click at [468, 260] on link "Next" at bounding box center [478, 270] width 20 height 299
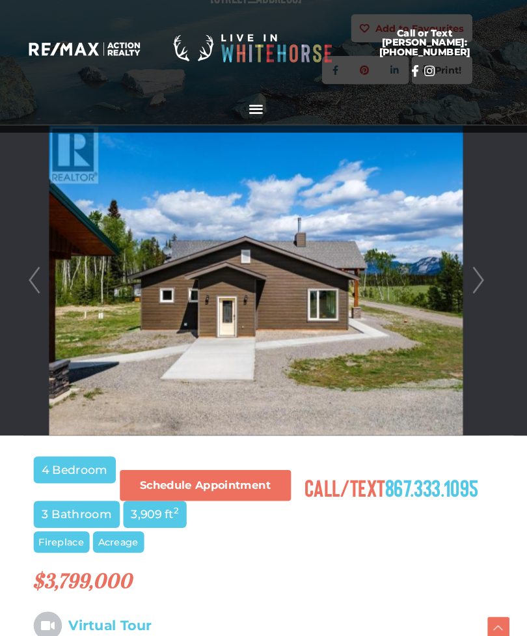
click at [468, 252] on link "Next" at bounding box center [478, 270] width 20 height 299
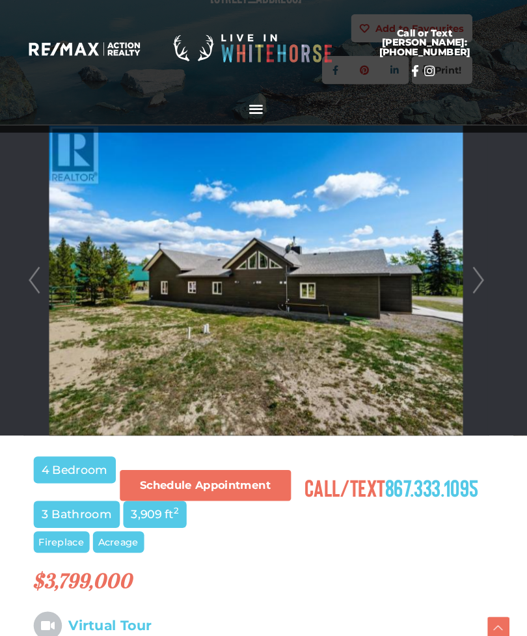
click at [468, 264] on link "Next" at bounding box center [478, 270] width 20 height 299
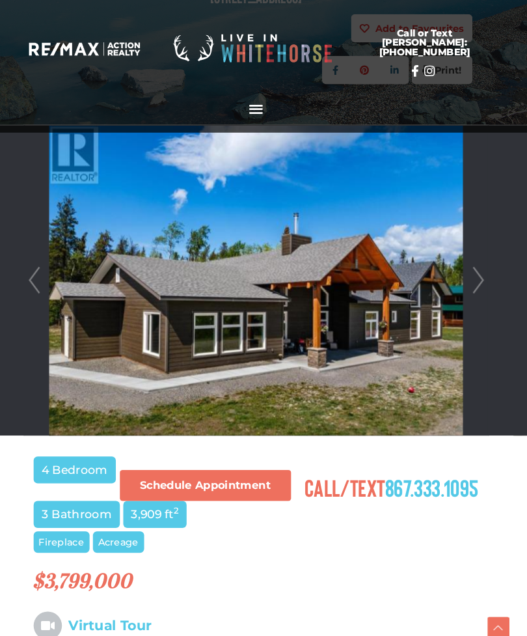
click at [468, 267] on link "Next" at bounding box center [478, 270] width 20 height 299
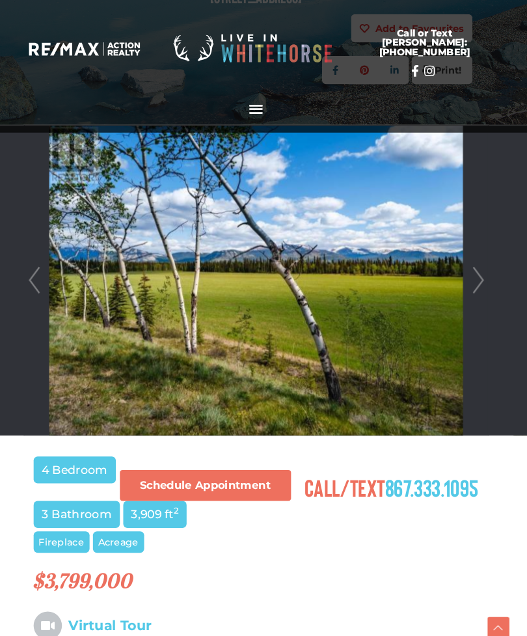
click at [468, 263] on link "Next" at bounding box center [478, 270] width 20 height 299
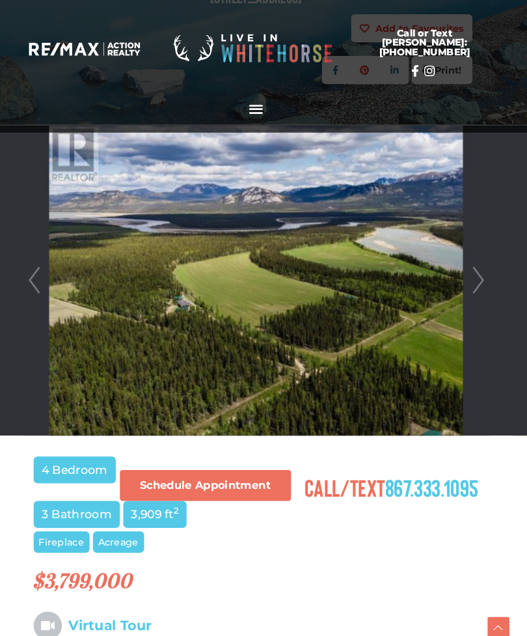
click at [468, 267] on link "Next" at bounding box center [478, 270] width 20 height 299
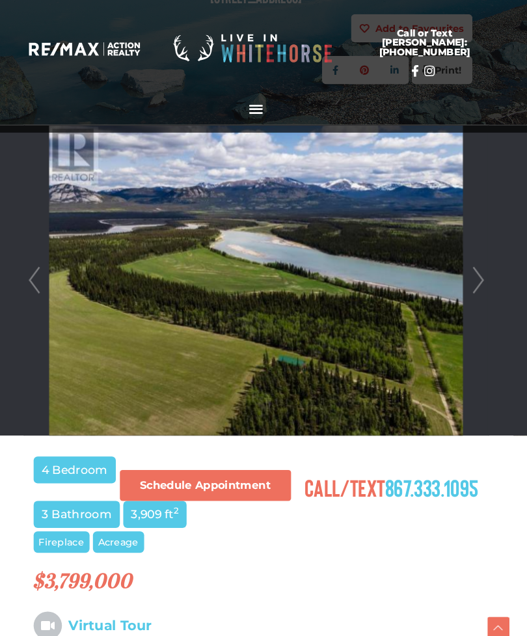
click at [468, 271] on link "Next" at bounding box center [478, 270] width 20 height 299
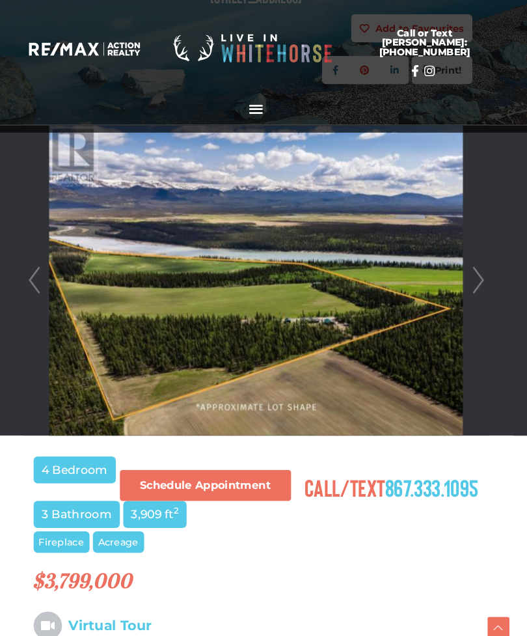
click at [468, 269] on link "Next" at bounding box center [478, 270] width 20 height 299
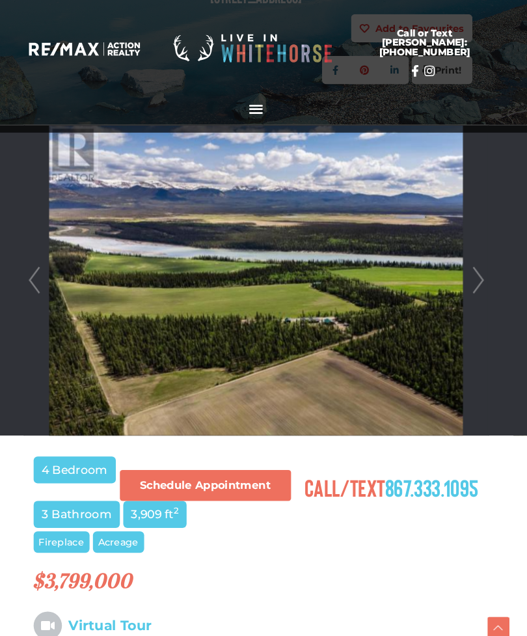
click at [40, 281] on link "Prev" at bounding box center [50, 270] width 20 height 299
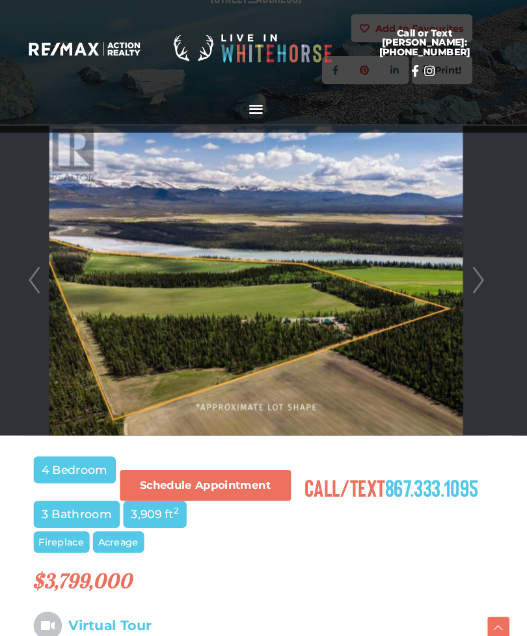
click at [481, 269] on div at bounding box center [264, 270] width 448 height 299
click at [471, 269] on link "Next" at bounding box center [478, 270] width 20 height 299
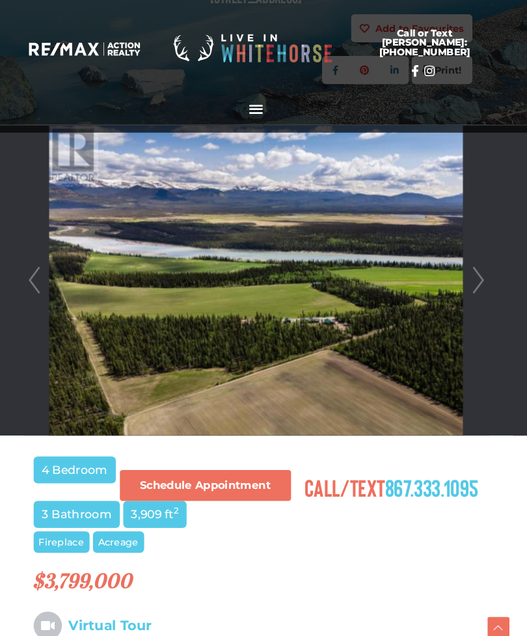
click at [468, 267] on link "Next" at bounding box center [478, 270] width 20 height 299
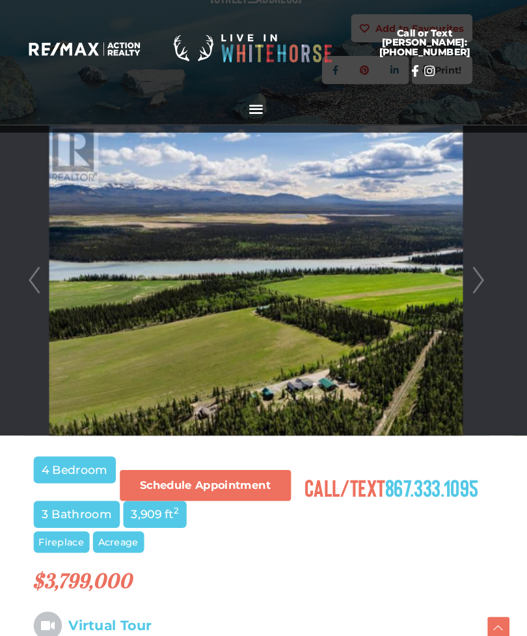
click at [468, 271] on link "Next" at bounding box center [478, 270] width 20 height 299
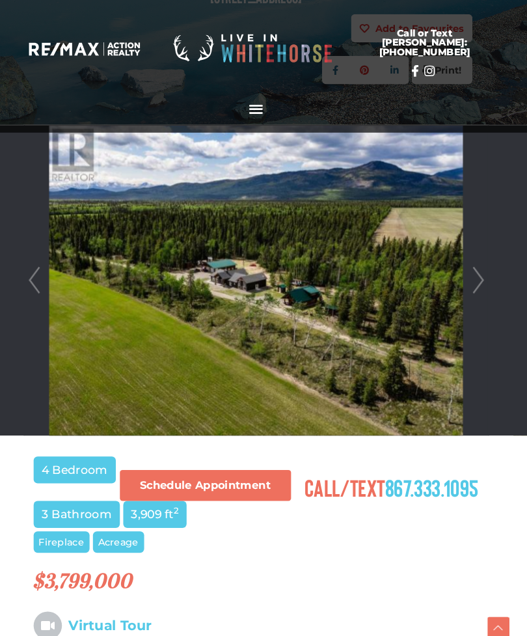
click at [468, 272] on link "Next" at bounding box center [478, 270] width 20 height 299
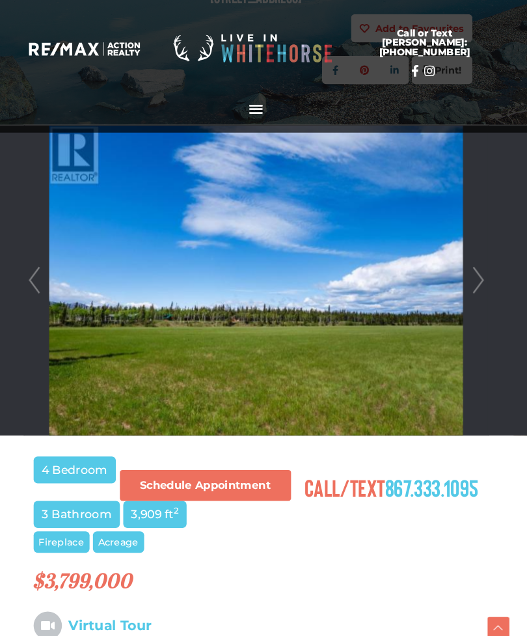
click at [470, 263] on link "Next" at bounding box center [478, 270] width 20 height 299
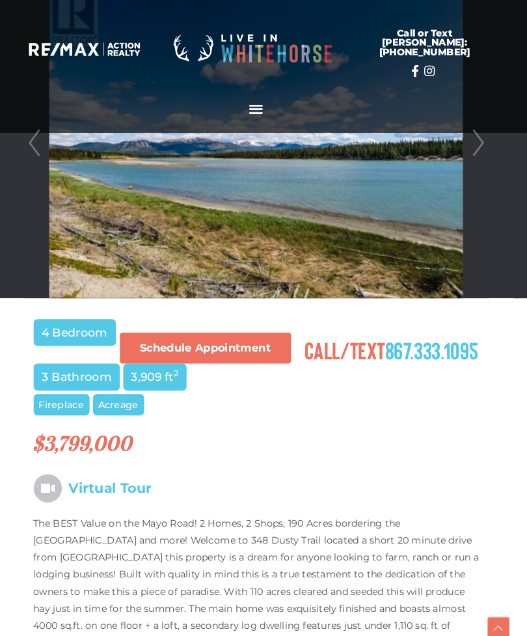
scroll to position [368, 0]
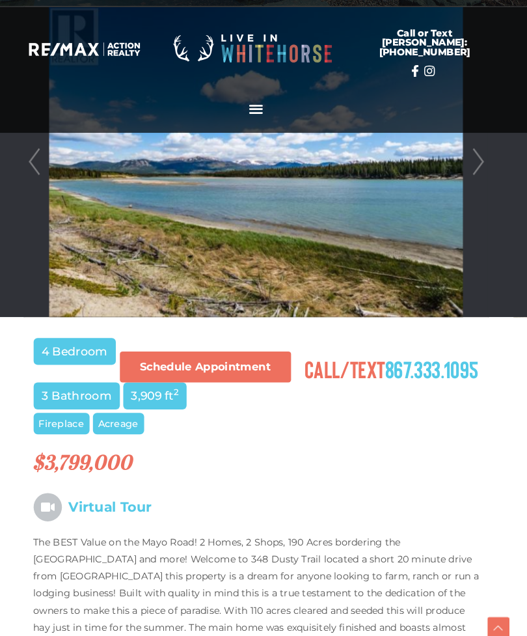
click at [468, 173] on link "Next" at bounding box center [478, 156] width 20 height 299
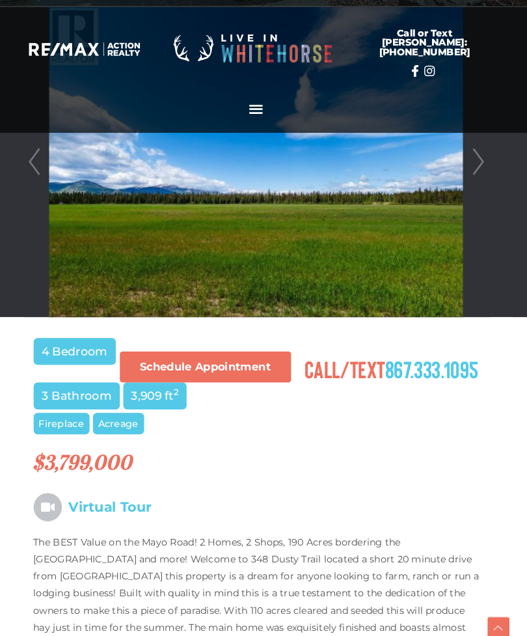
click at [468, 165] on link "Next" at bounding box center [478, 156] width 20 height 299
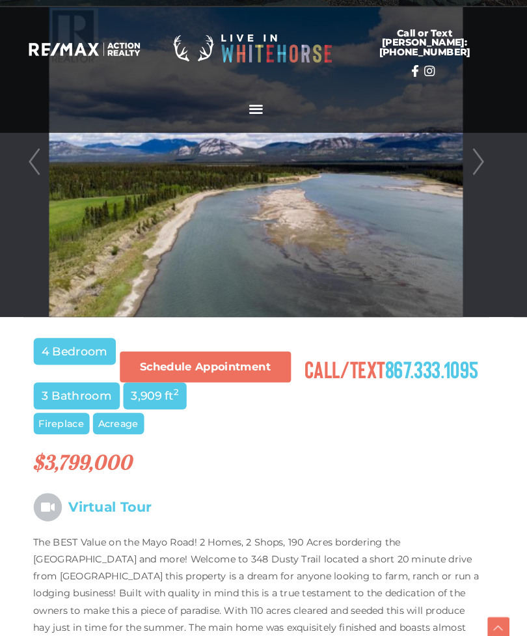
click at [468, 159] on link "Next" at bounding box center [478, 156] width 20 height 299
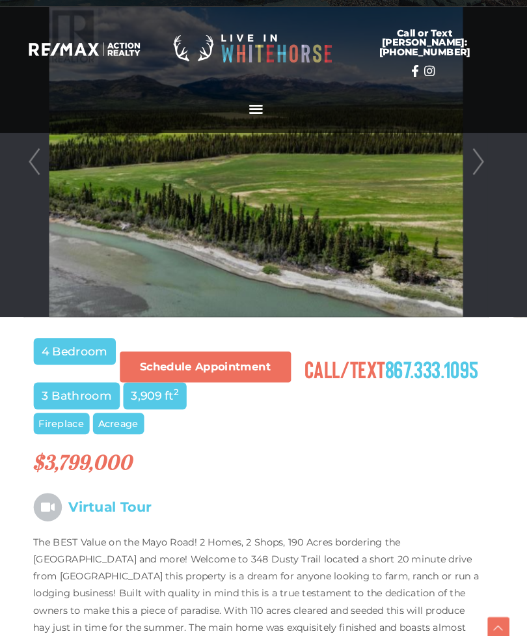
click at [468, 156] on link "Next" at bounding box center [478, 156] width 20 height 299
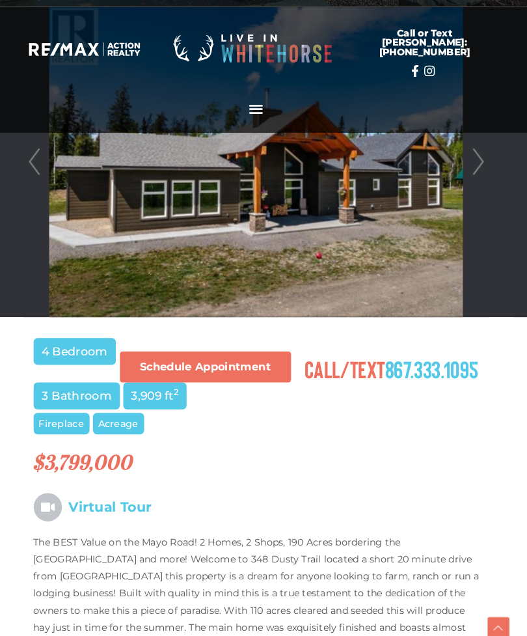
click at [468, 162] on link "Next" at bounding box center [478, 156] width 20 height 299
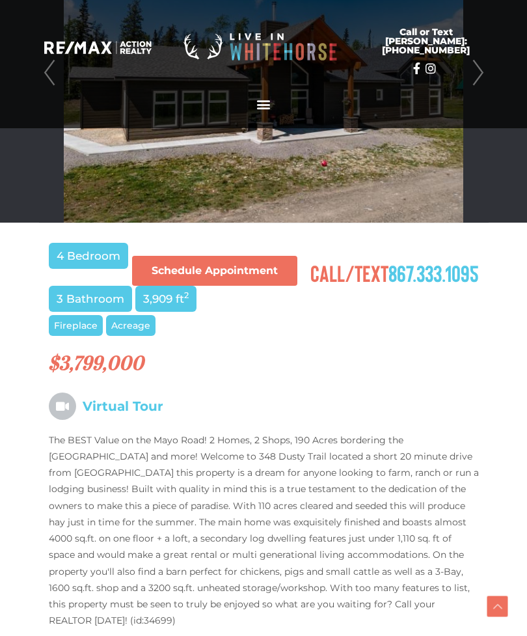
scroll to position [450, 0]
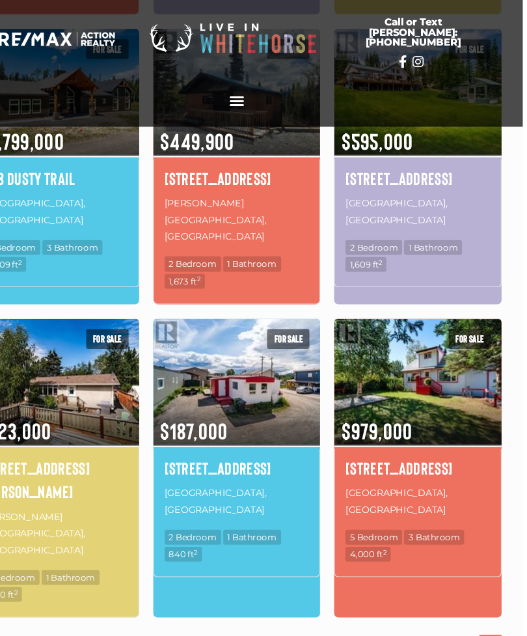
scroll to position [990, 0]
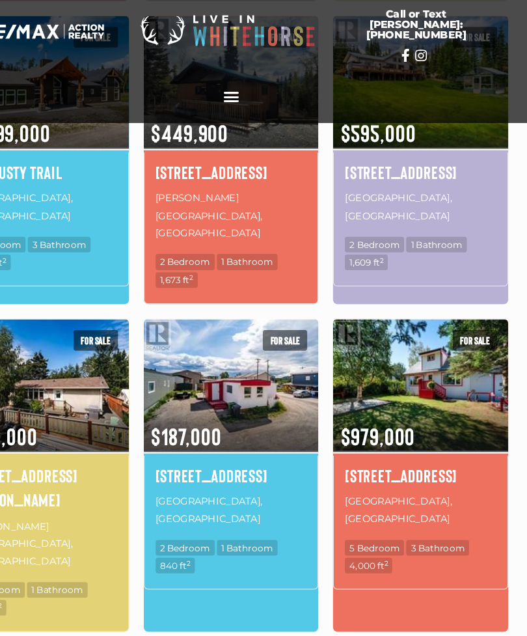
click at [296, 602] on link "»" at bounding box center [306, 613] width 20 height 23
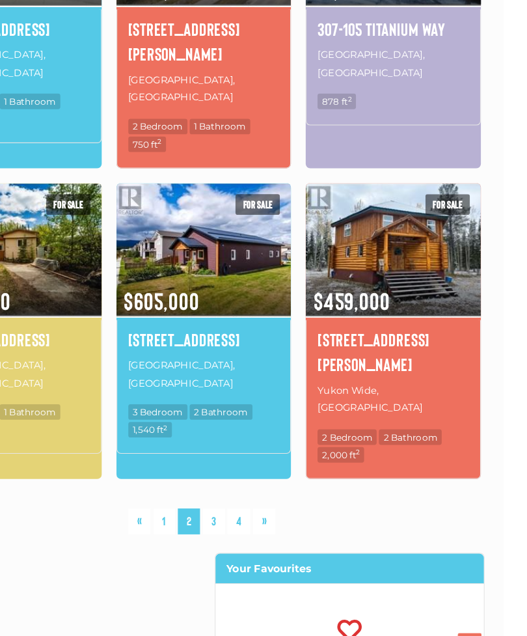
scroll to position [1097, 21]
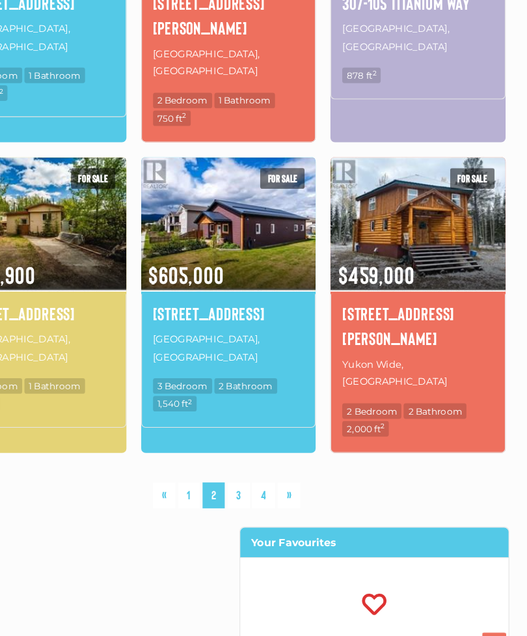
click at [263, 463] on link "3" at bounding box center [273, 474] width 20 height 23
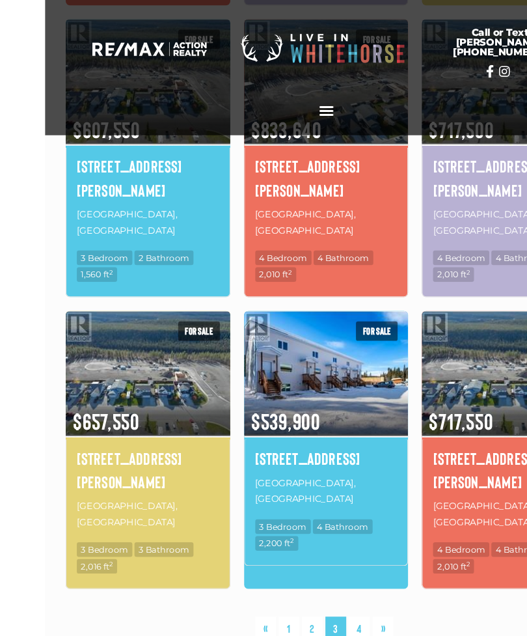
scroll to position [980, 0]
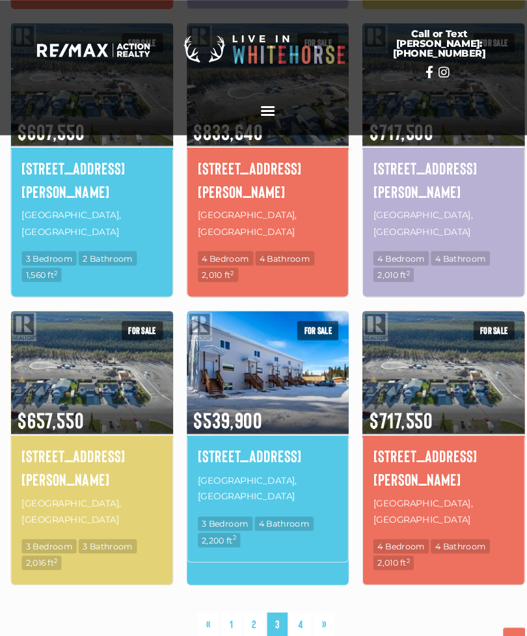
click at [291, 581] on link "4" at bounding box center [294, 592] width 20 height 23
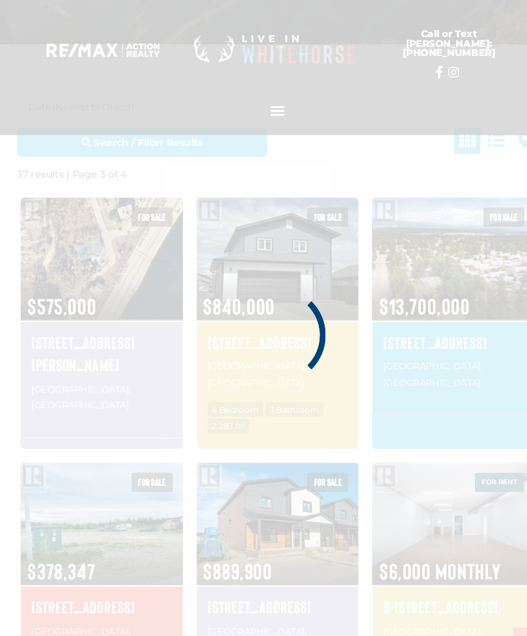
scroll to position [302, 0]
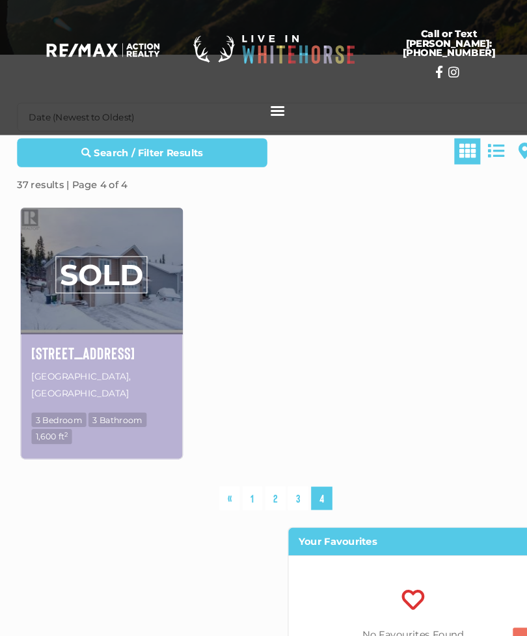
click at [216, 462] on link "«" at bounding box center [218, 473] width 20 height 23
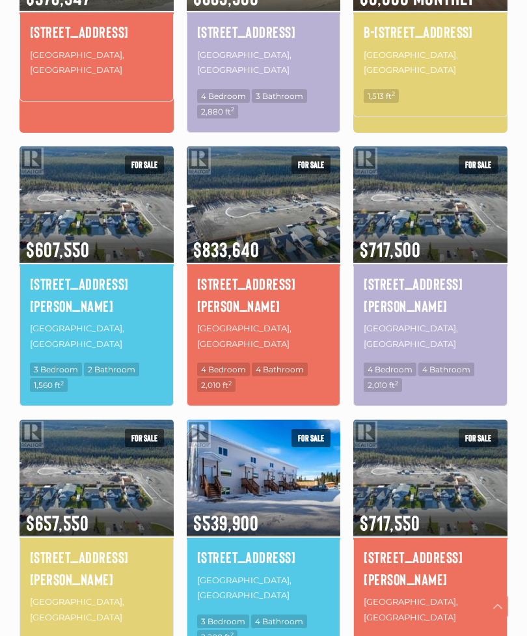
scroll to position [865, 0]
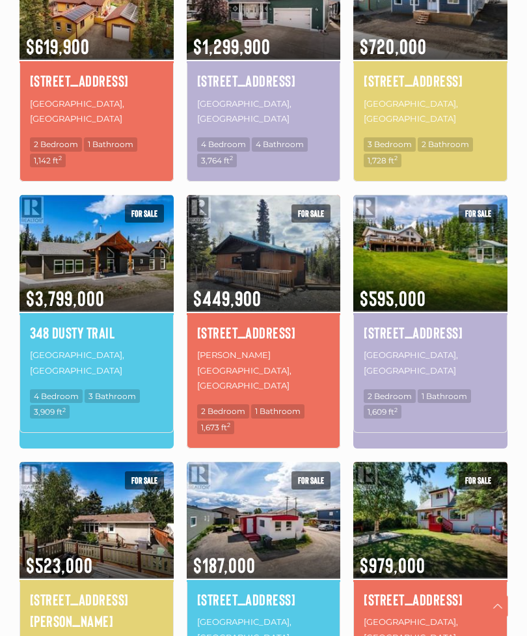
scroll to position [829, 0]
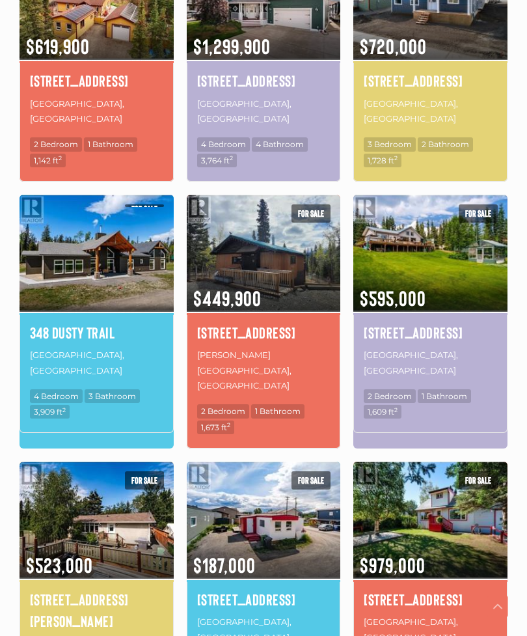
click at [105, 228] on img at bounding box center [97, 253] width 154 height 120
